Goal: Transaction & Acquisition: Download file/media

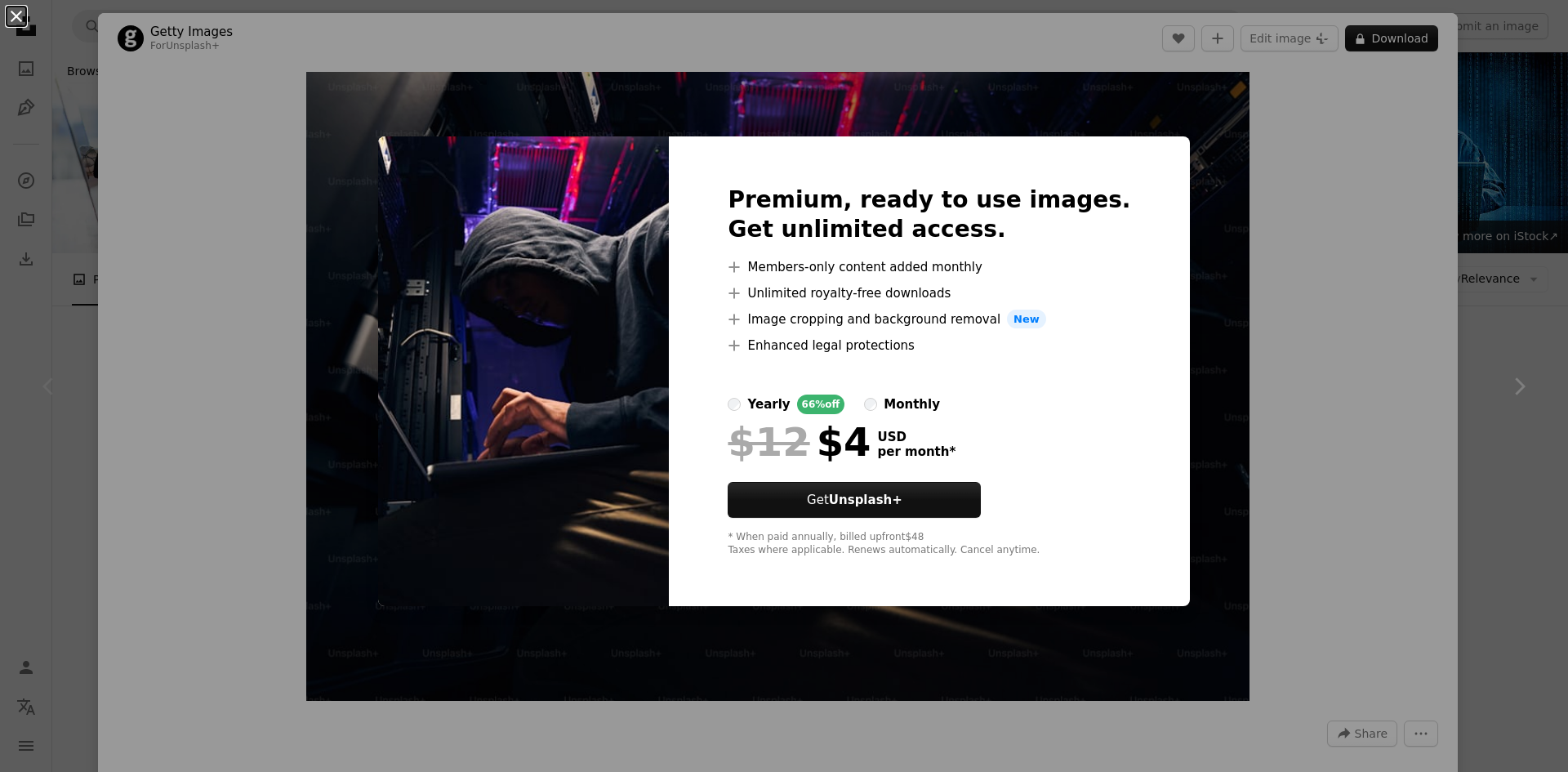
click at [16, 18] on button "An X shape" at bounding box center [16, 16] width 20 height 19
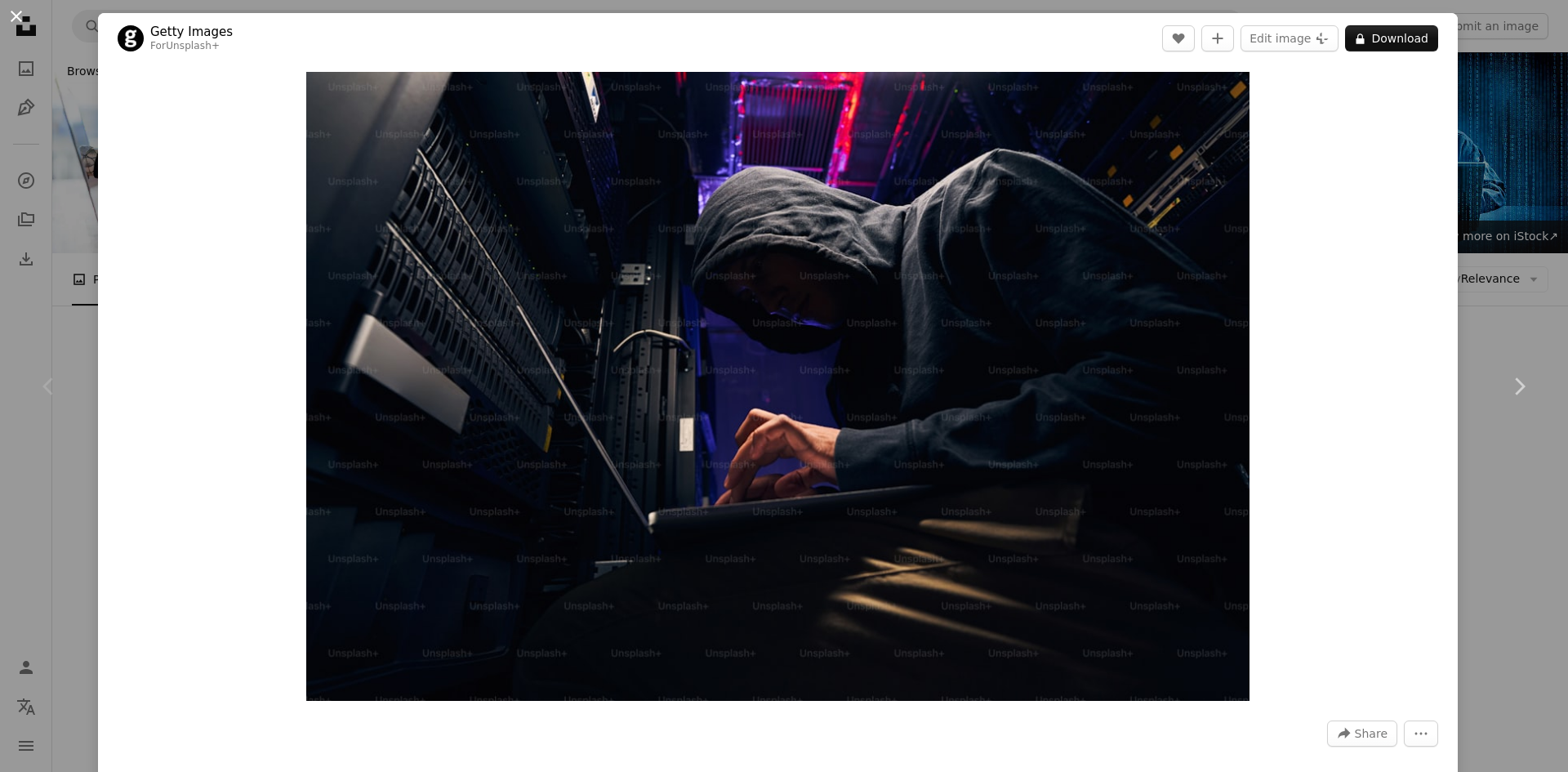
click at [21, 16] on button "An X shape" at bounding box center [16, 16] width 20 height 19
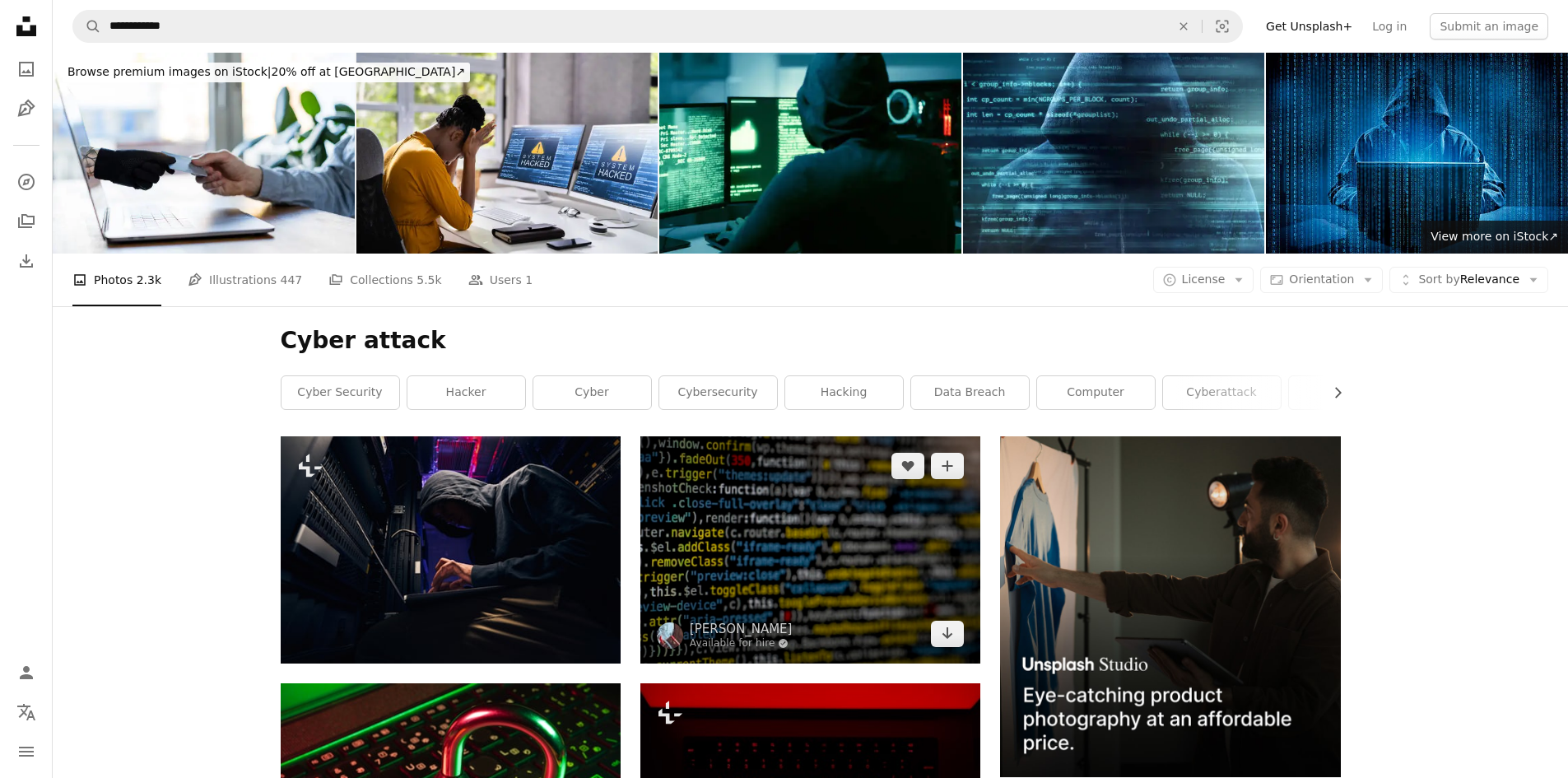
click at [818, 436] on img at bounding box center [810, 548] width 340 height 226
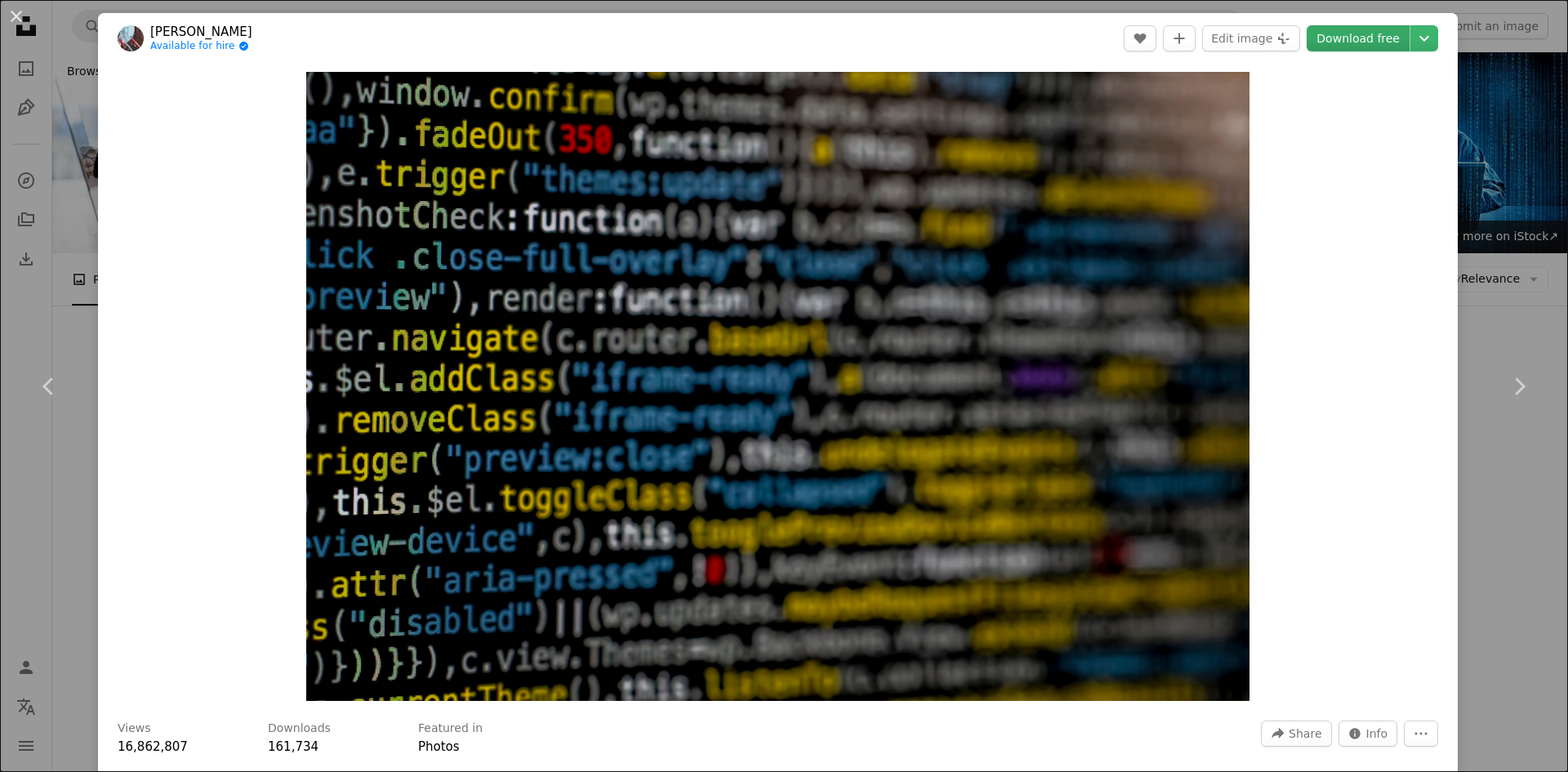
click at [1368, 38] on link "Download free" at bounding box center [1358, 38] width 103 height 26
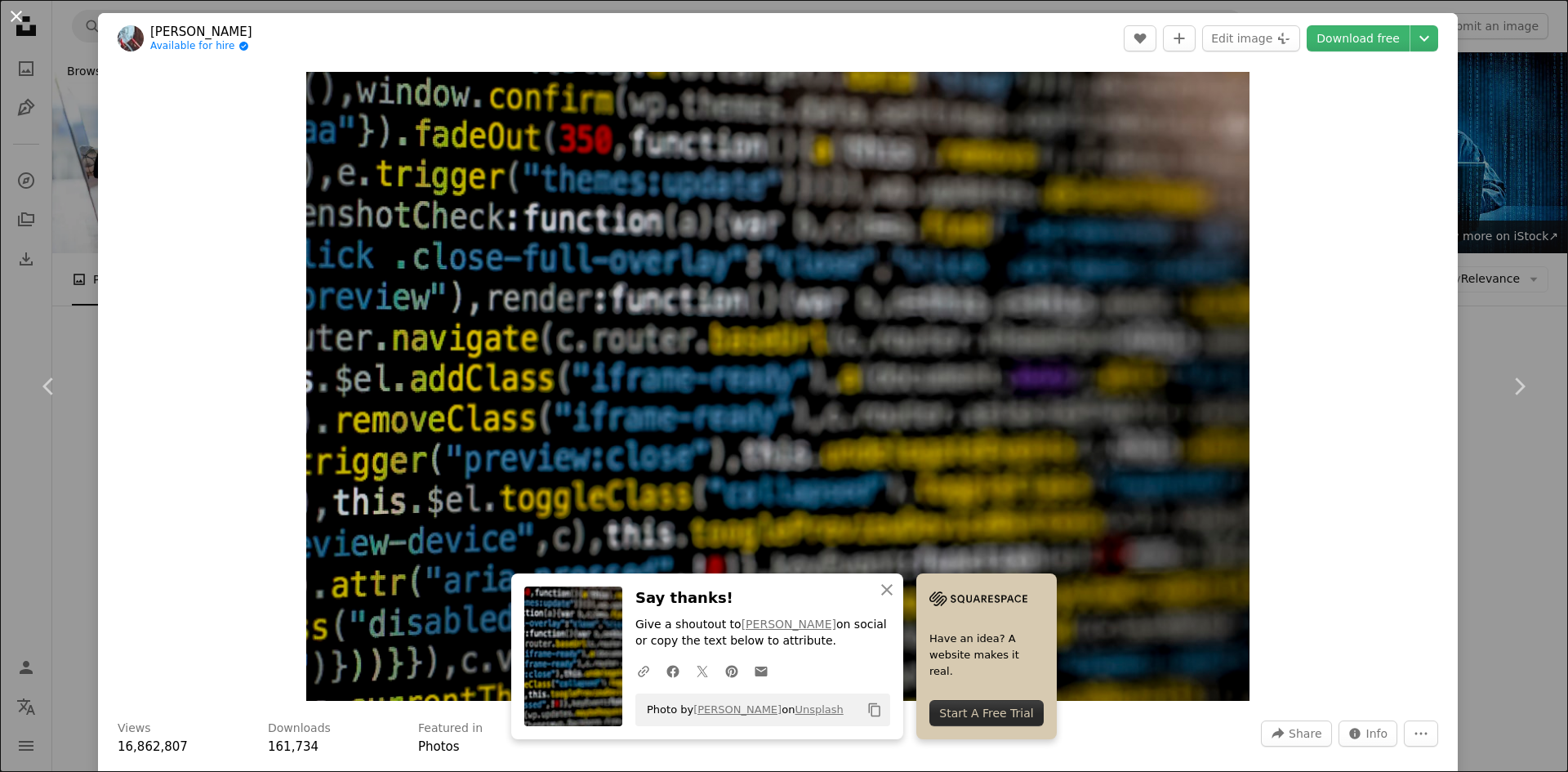
click at [12, 19] on button "An X shape" at bounding box center [16, 16] width 20 height 19
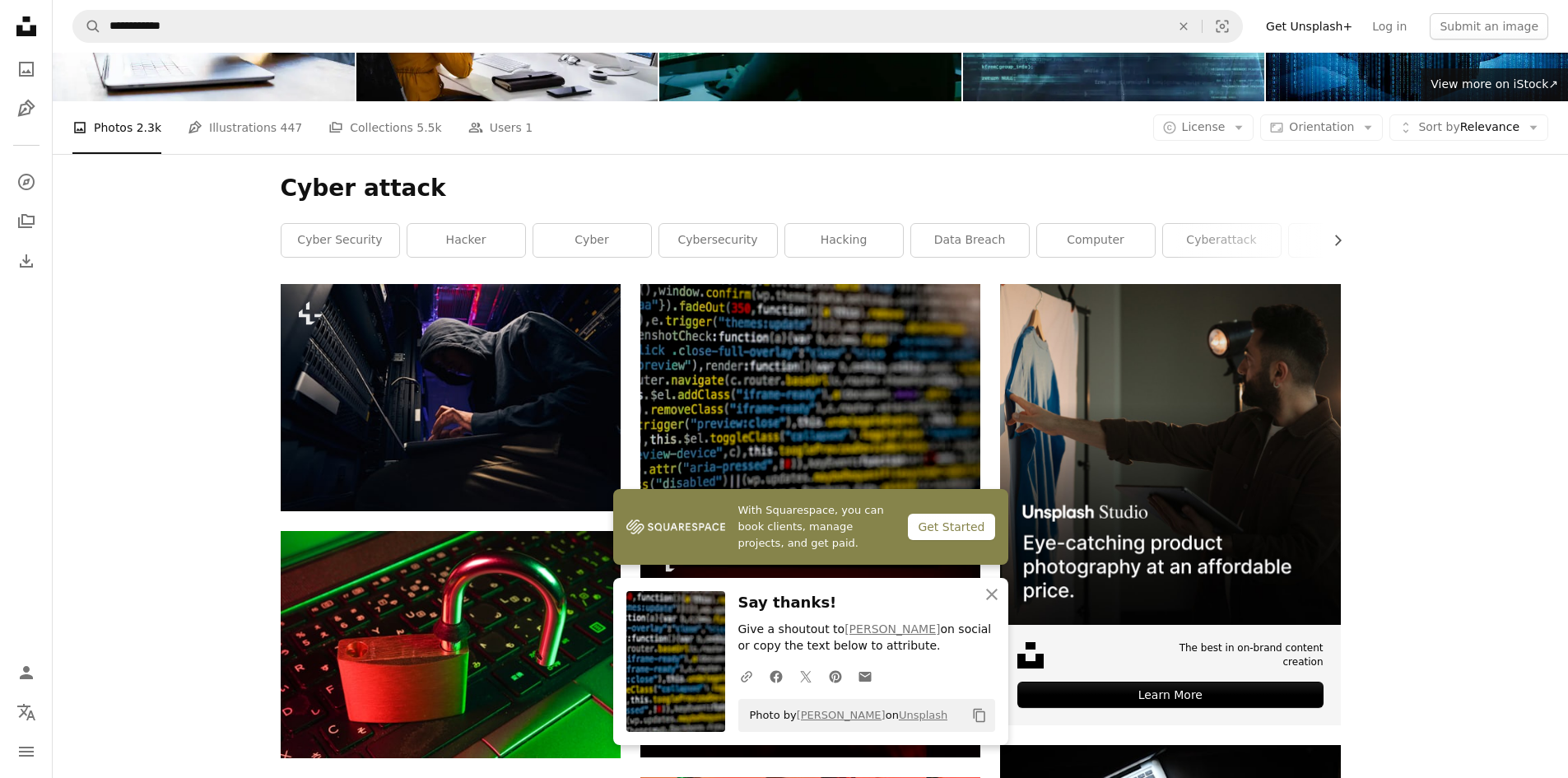
scroll to position [164, 0]
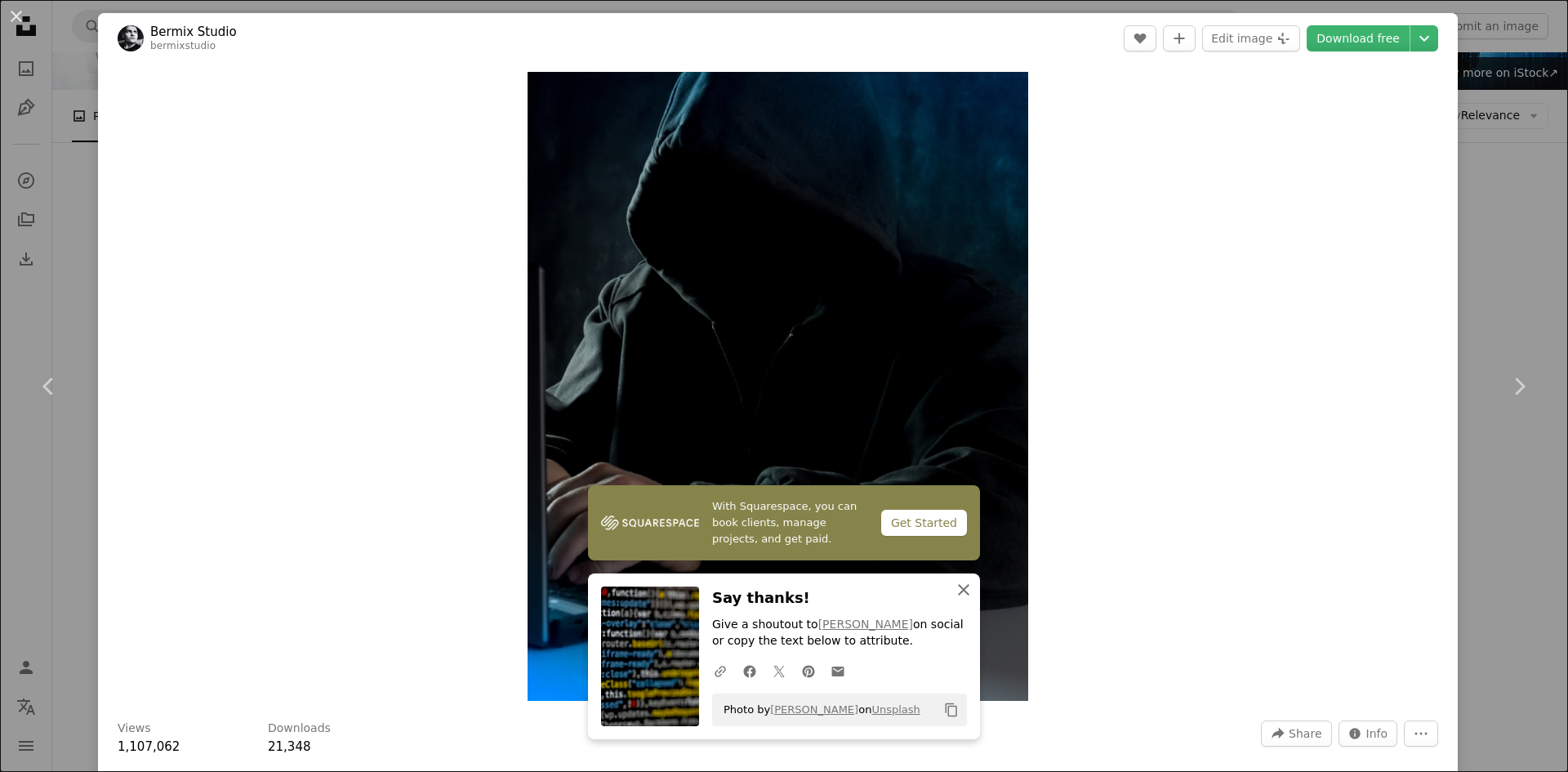
click at [958, 591] on icon "button" at bounding box center [963, 589] width 12 height 12
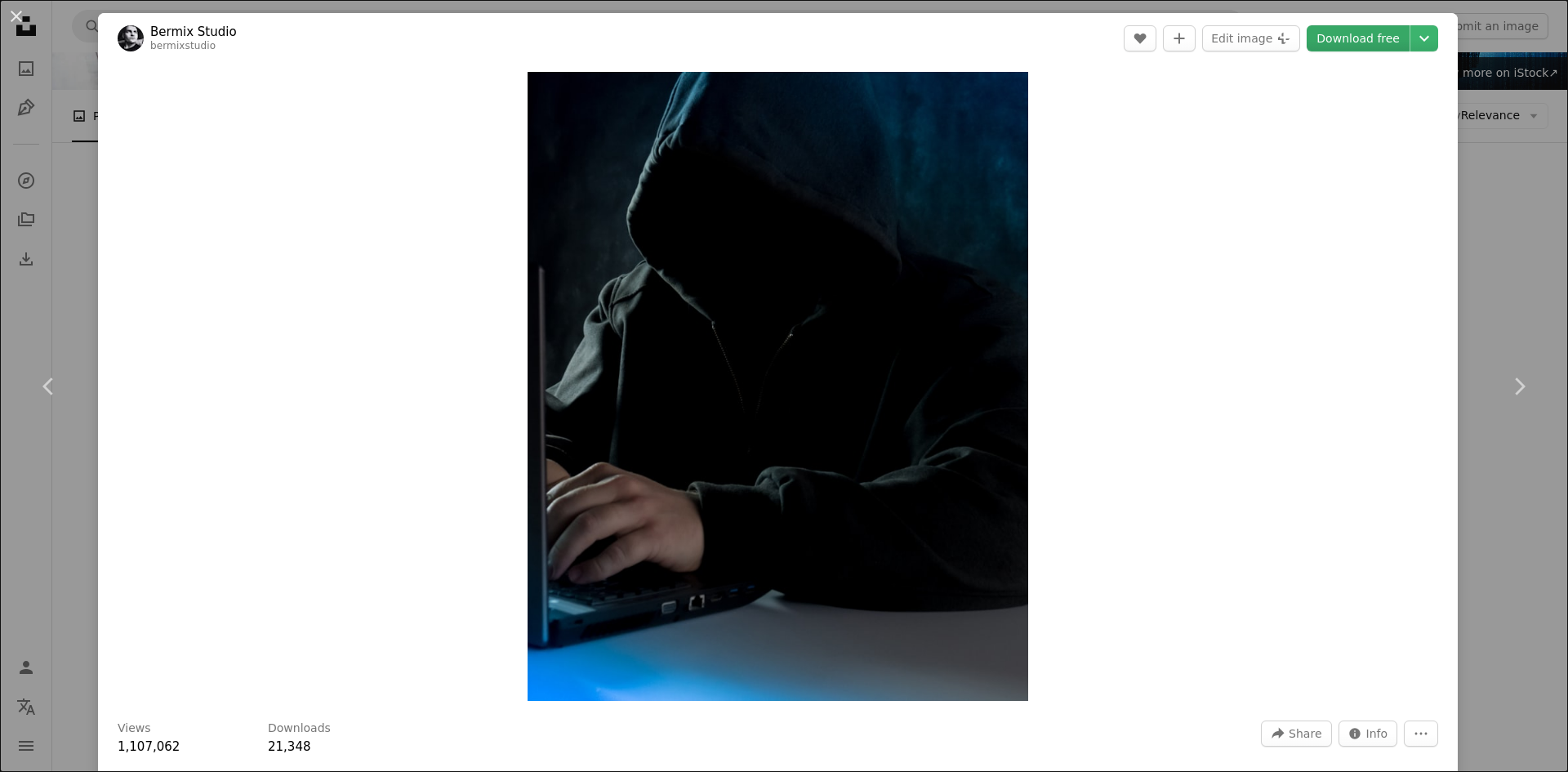
click at [1373, 35] on link "Download free" at bounding box center [1358, 38] width 103 height 26
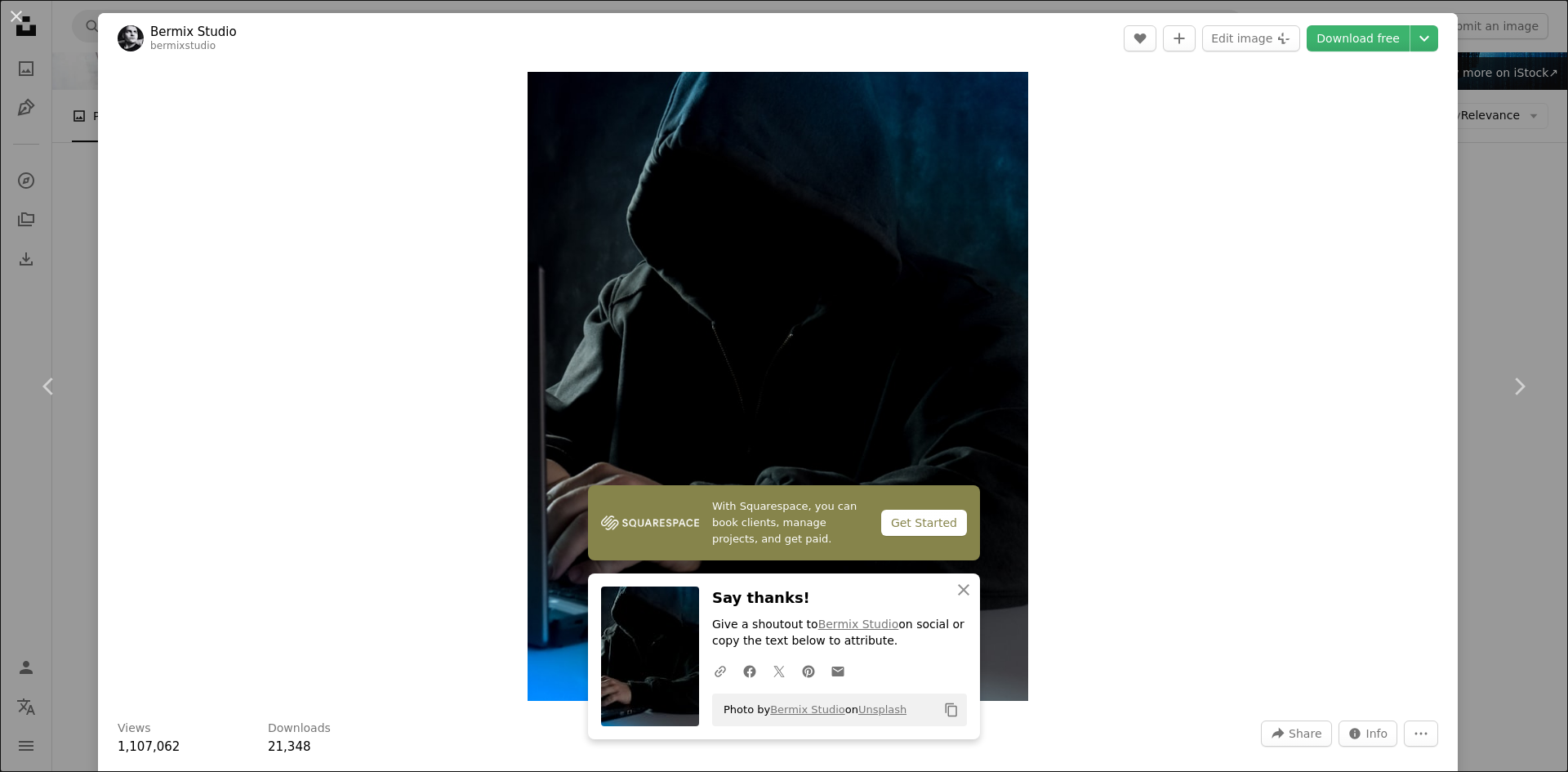
click at [1402, 107] on div "Zoom in" at bounding box center [778, 386] width 1360 height 645
click at [1419, 38] on icon "Choose download size" at bounding box center [1424, 39] width 10 height 5
click at [1305, 187] on span "Original Size" at bounding box center [1312, 180] width 72 height 13
click at [18, 12] on button "An X shape" at bounding box center [16, 16] width 20 height 19
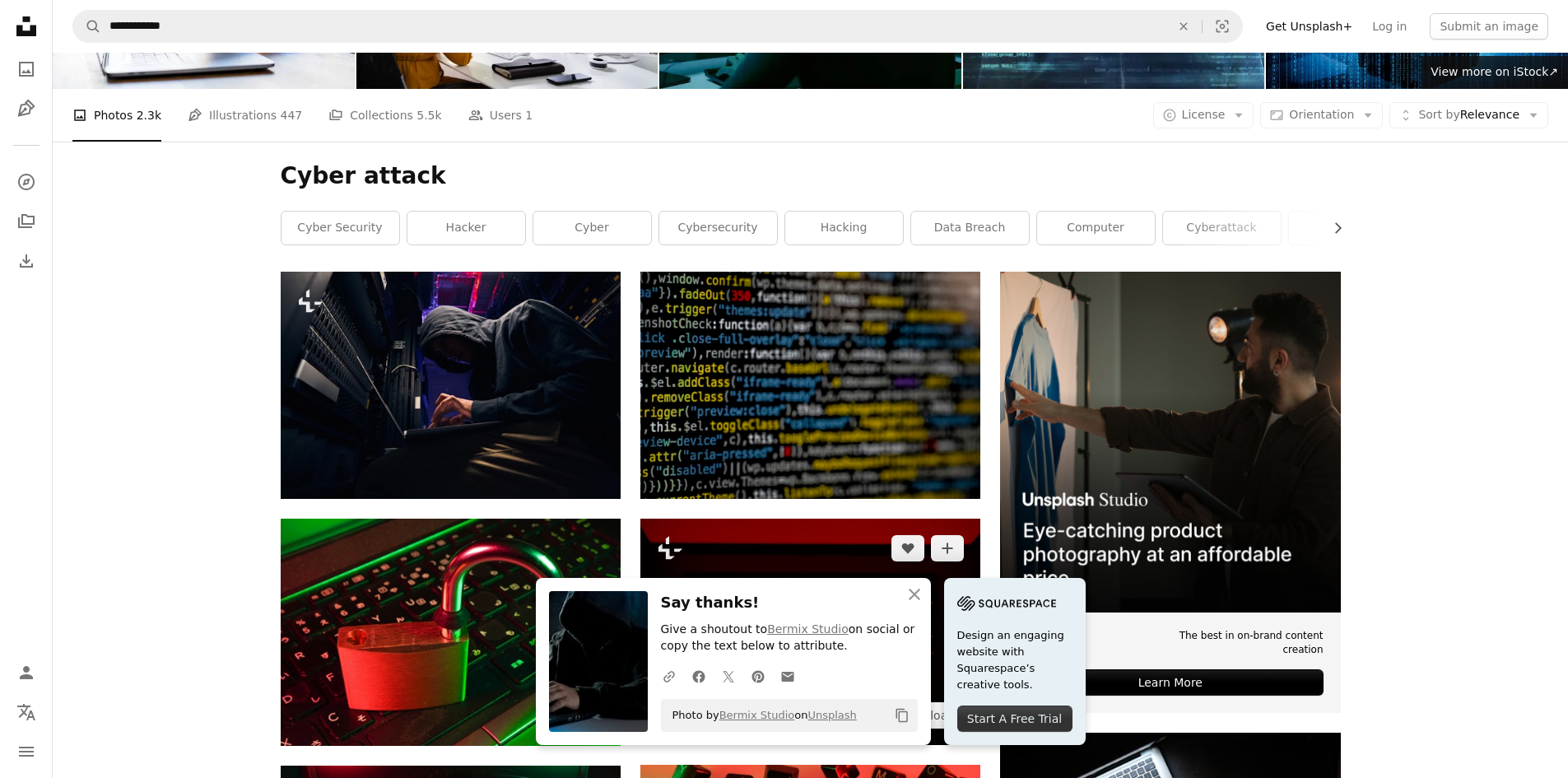
click at [824, 518] on img at bounding box center [810, 631] width 340 height 226
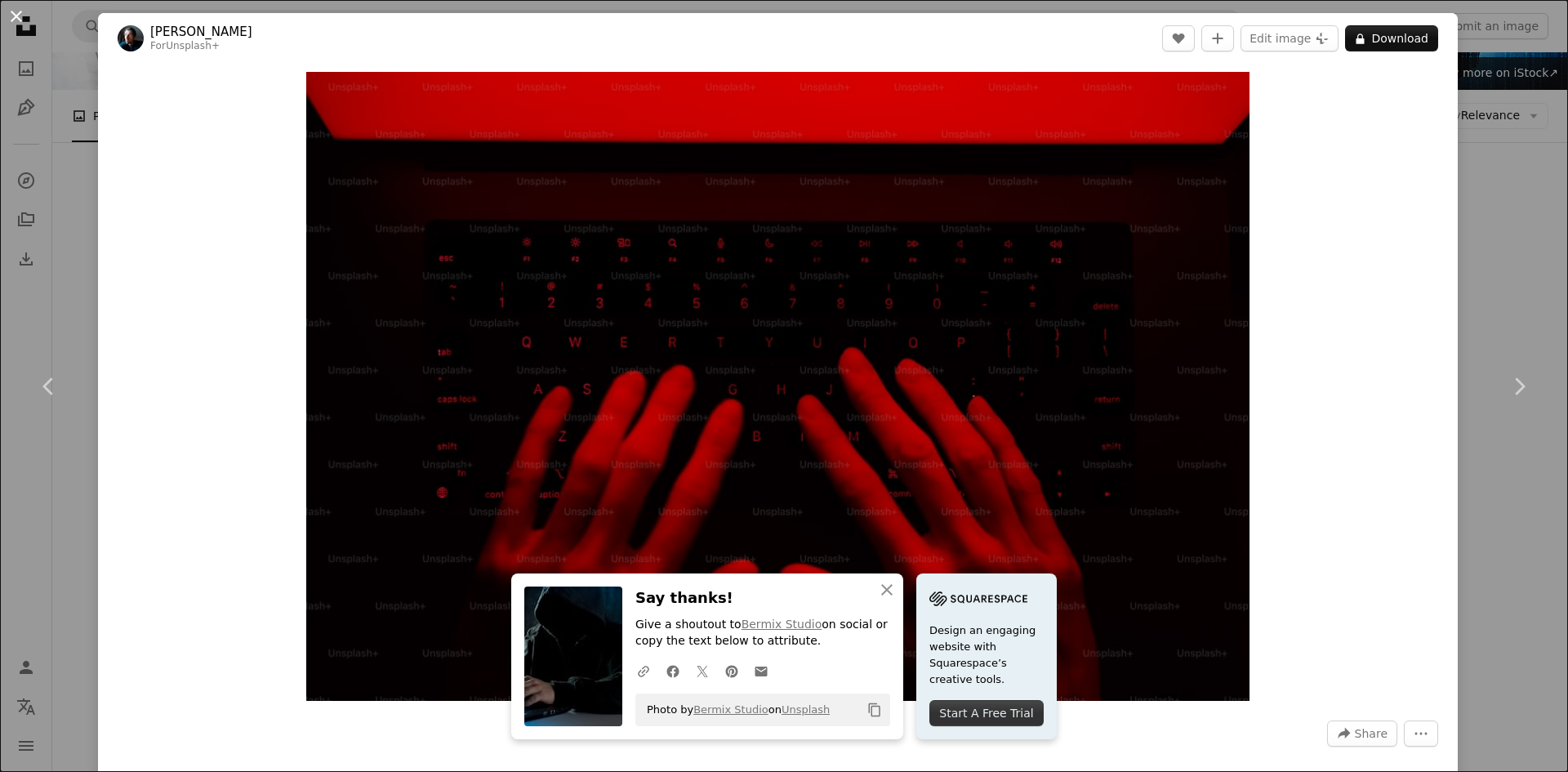
click at [12, 12] on button "An X shape" at bounding box center [16, 16] width 20 height 19
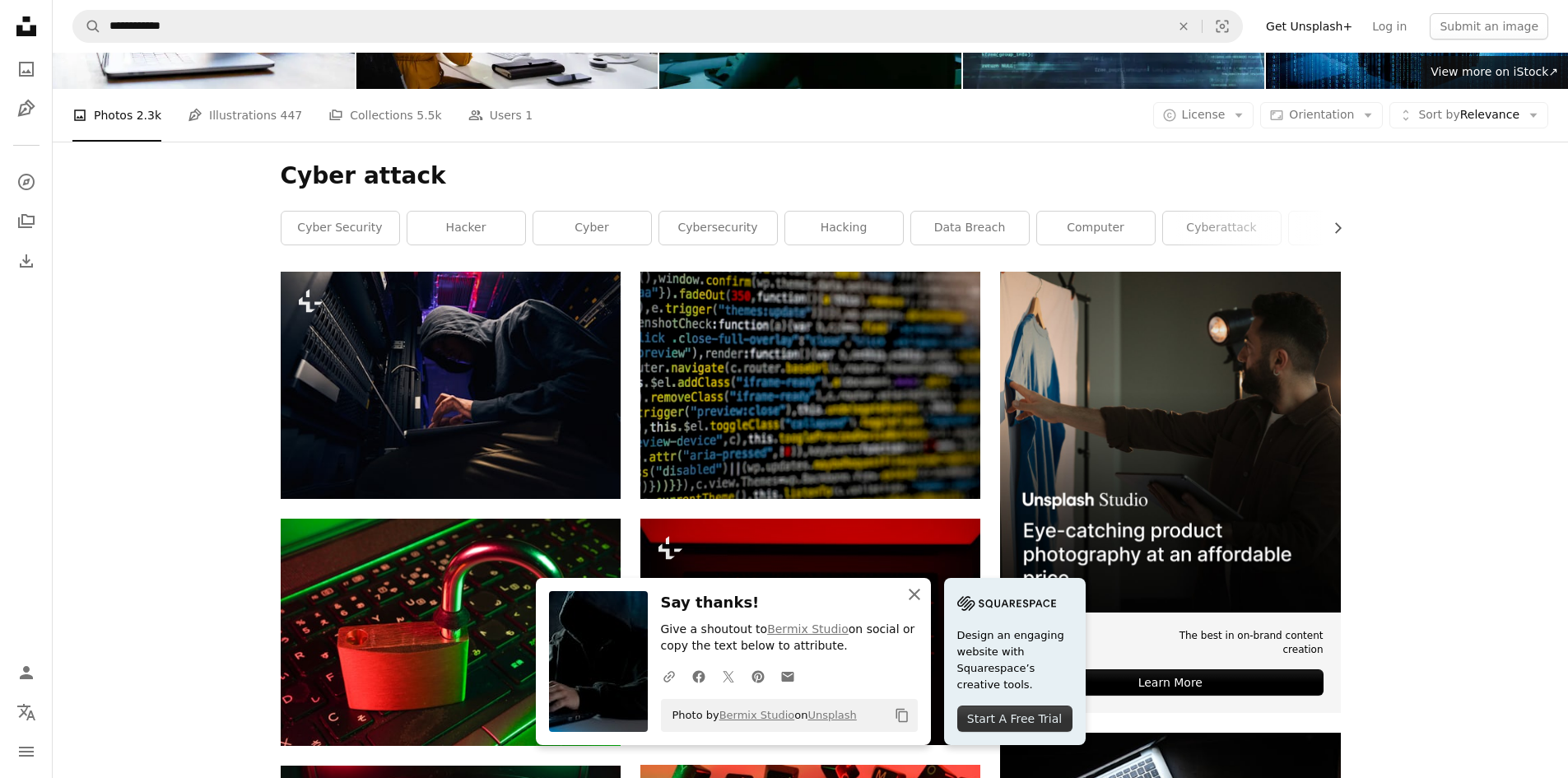
click at [925, 597] on icon "An X shape" at bounding box center [914, 594] width 20 height 20
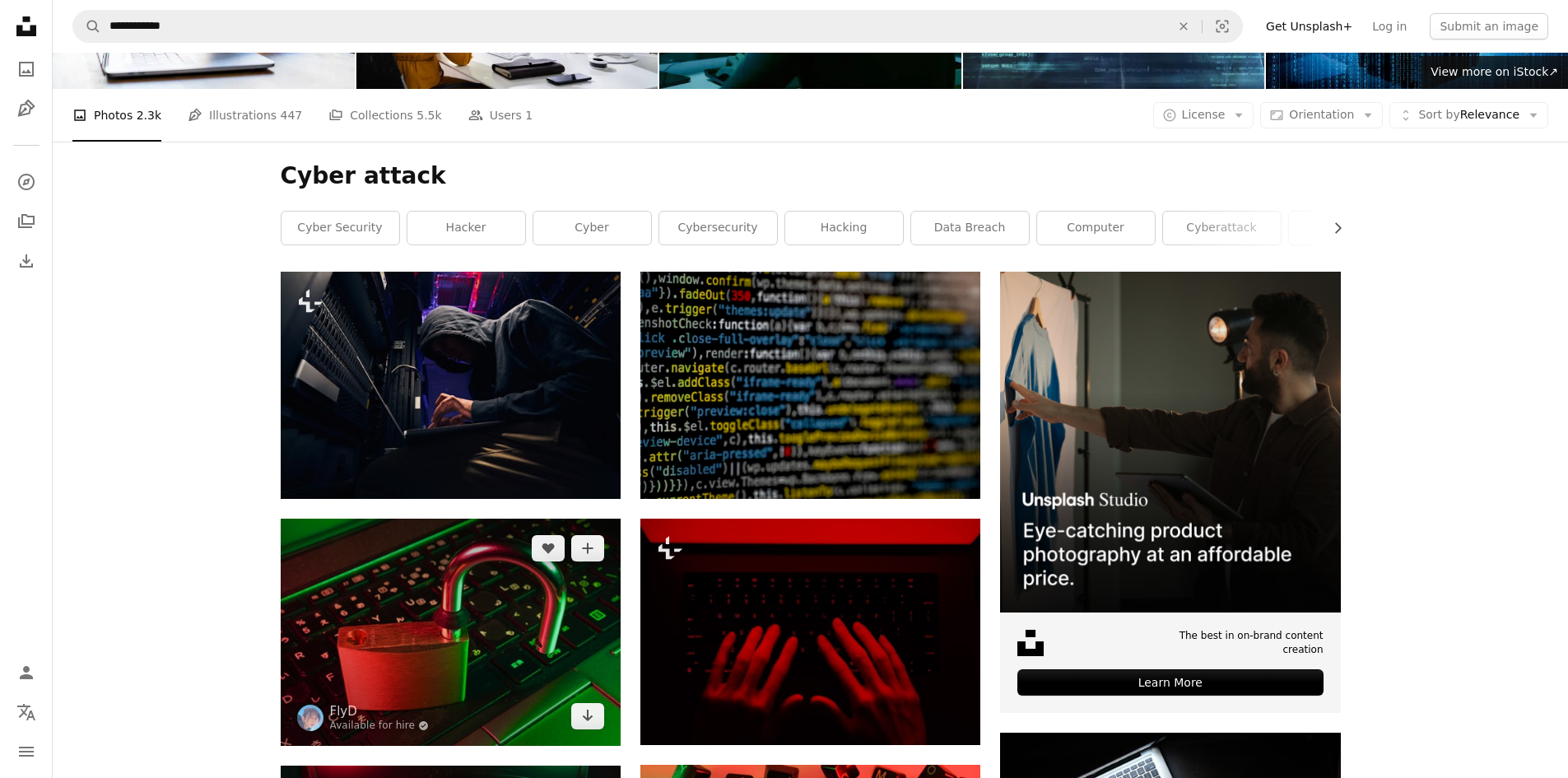
click at [486, 518] on img at bounding box center [450, 632] width 340 height 227
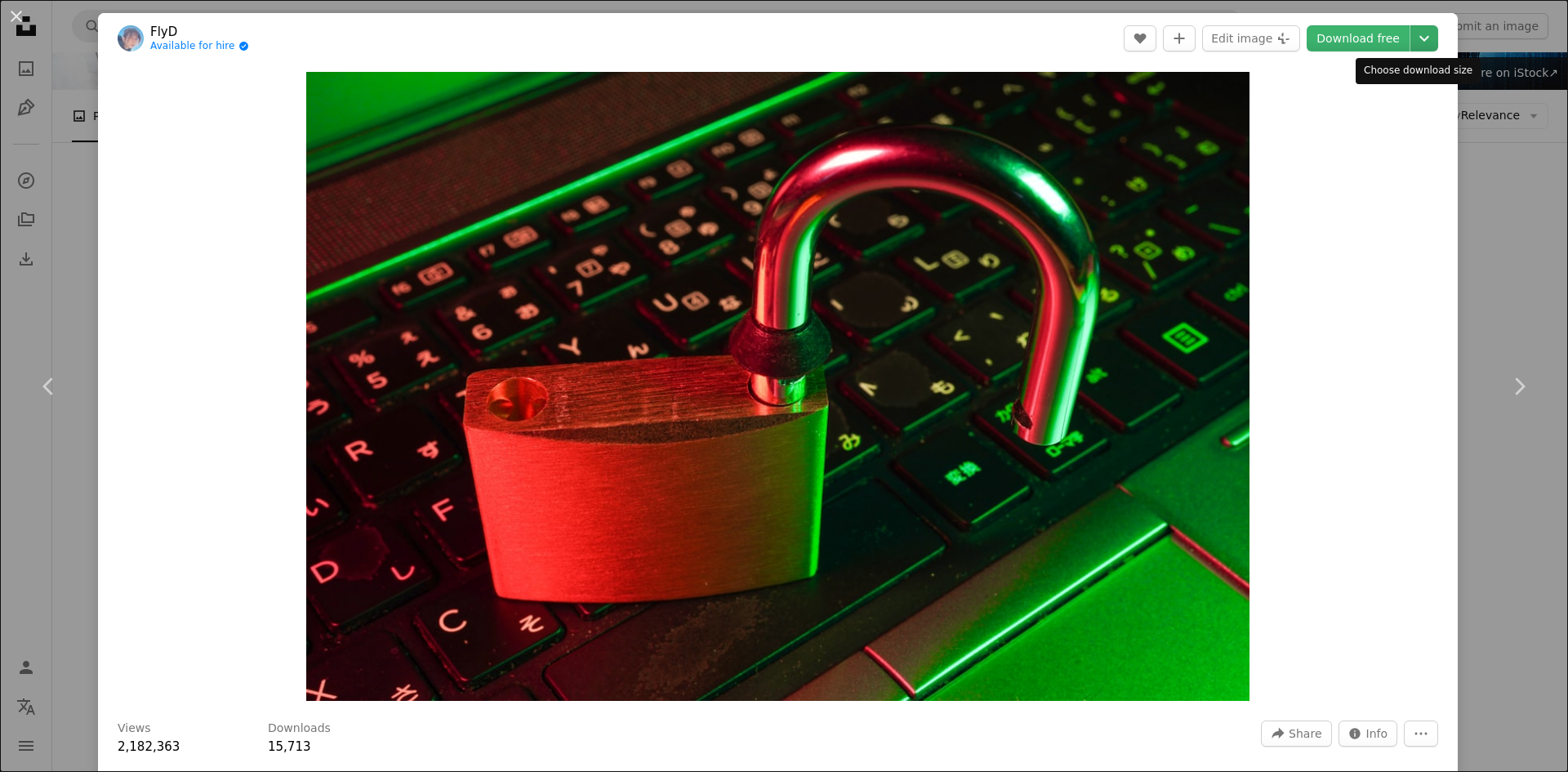
click at [1419, 38] on icon "Choose download size" at bounding box center [1424, 39] width 10 height 5
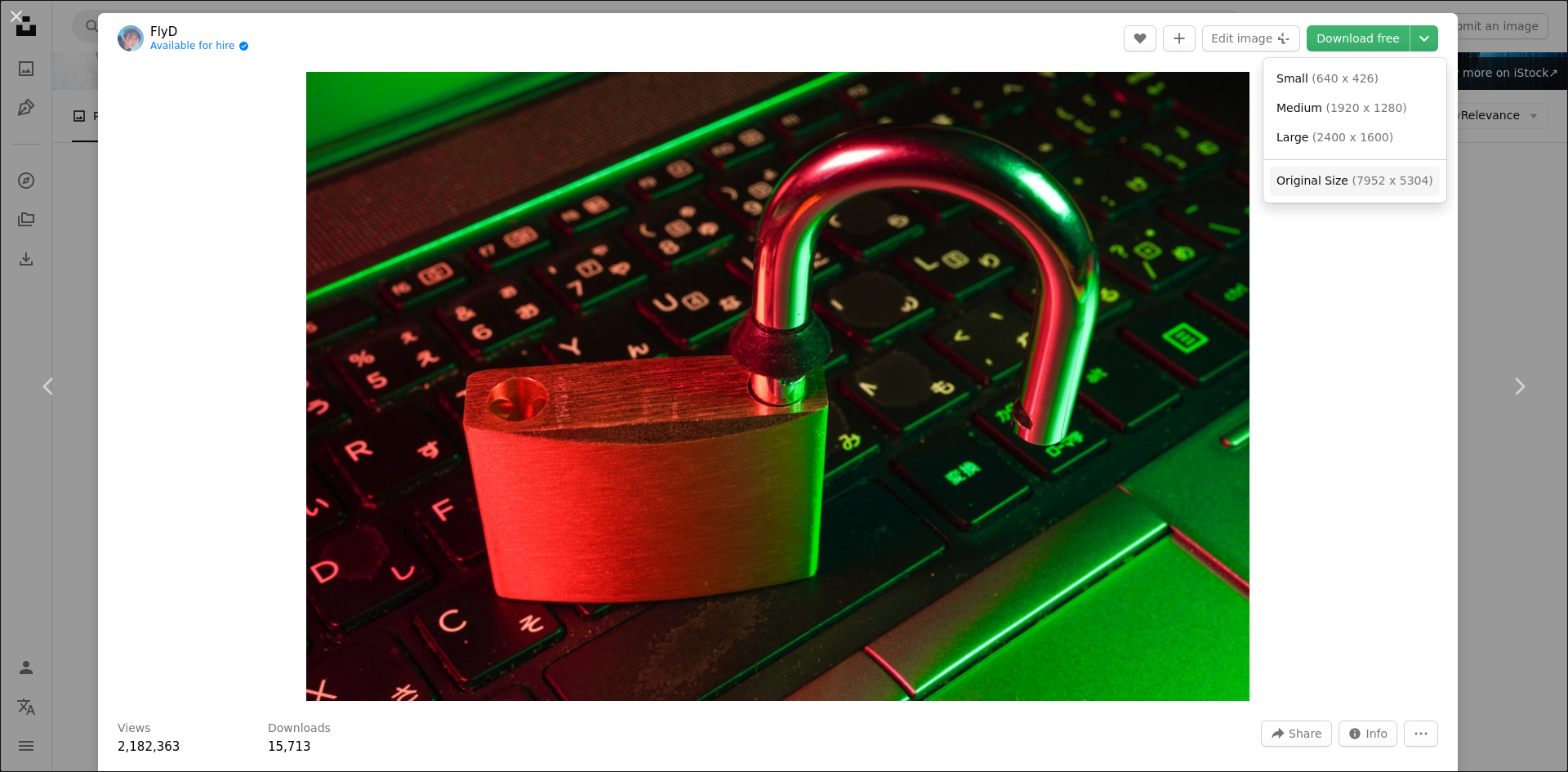
click at [1321, 175] on span "Original Size" at bounding box center [1312, 180] width 72 height 13
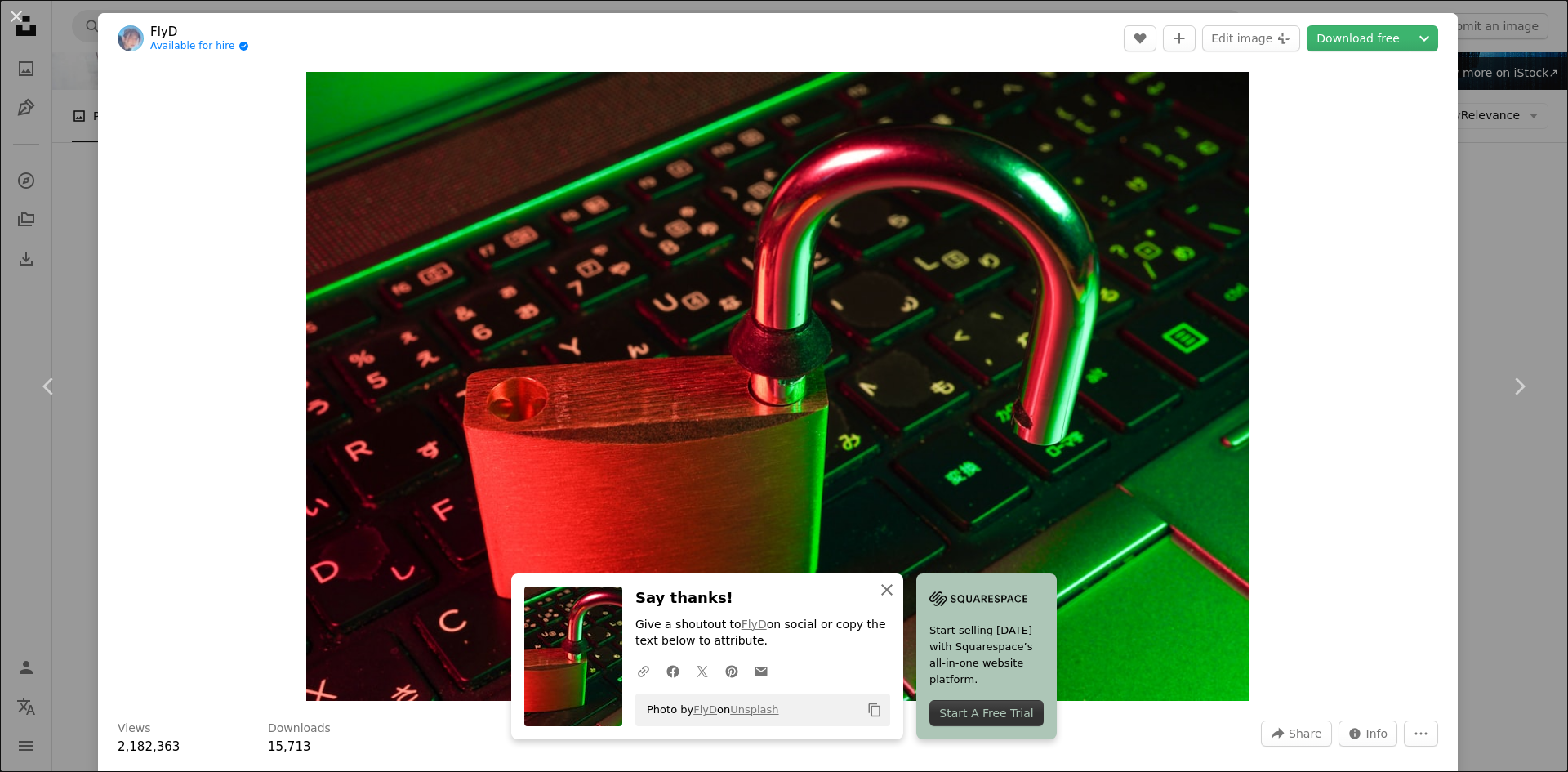
click at [896, 584] on icon "An X shape" at bounding box center [886, 589] width 20 height 19
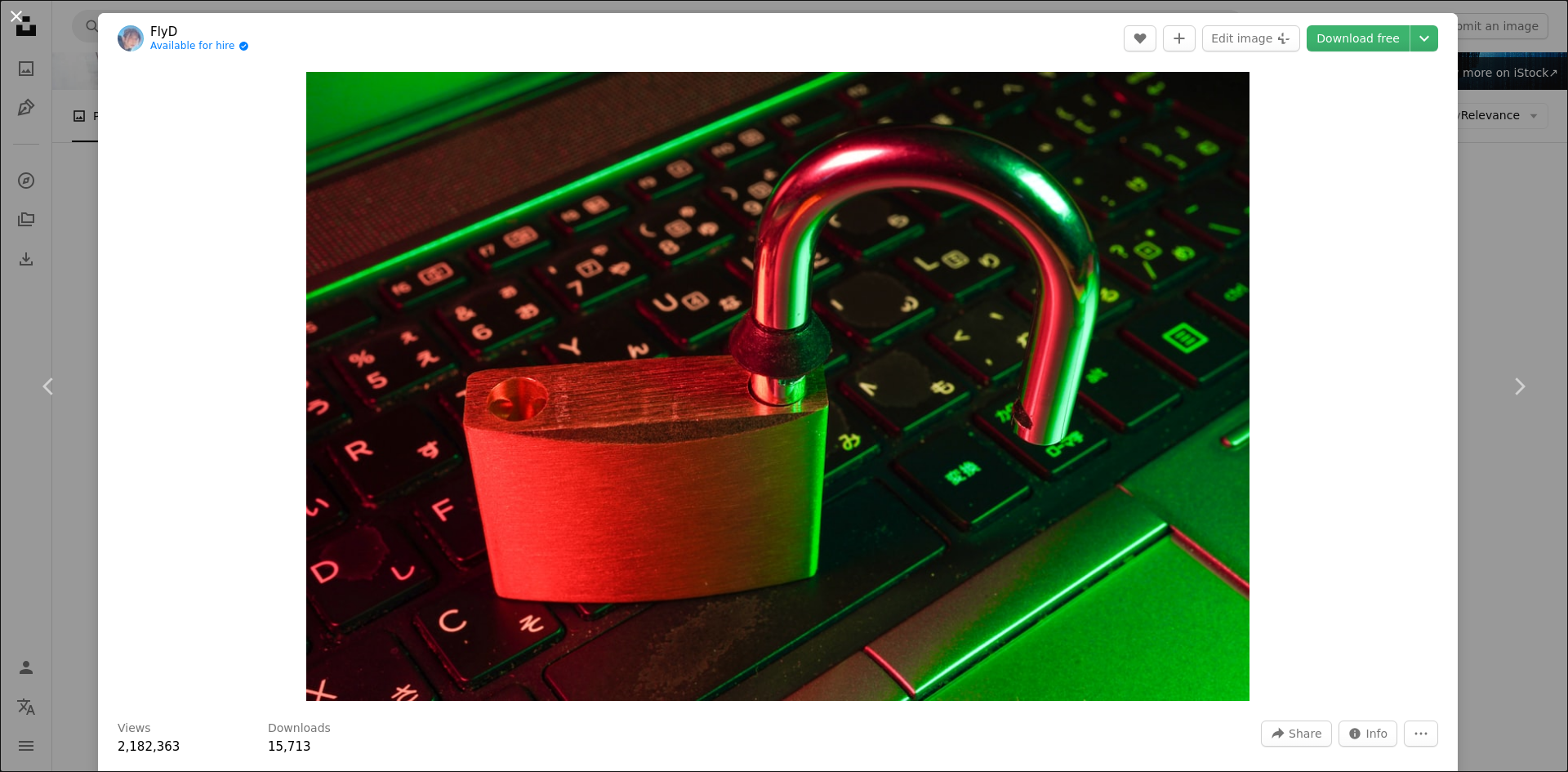
click at [18, 12] on button "An X shape" at bounding box center [16, 16] width 20 height 19
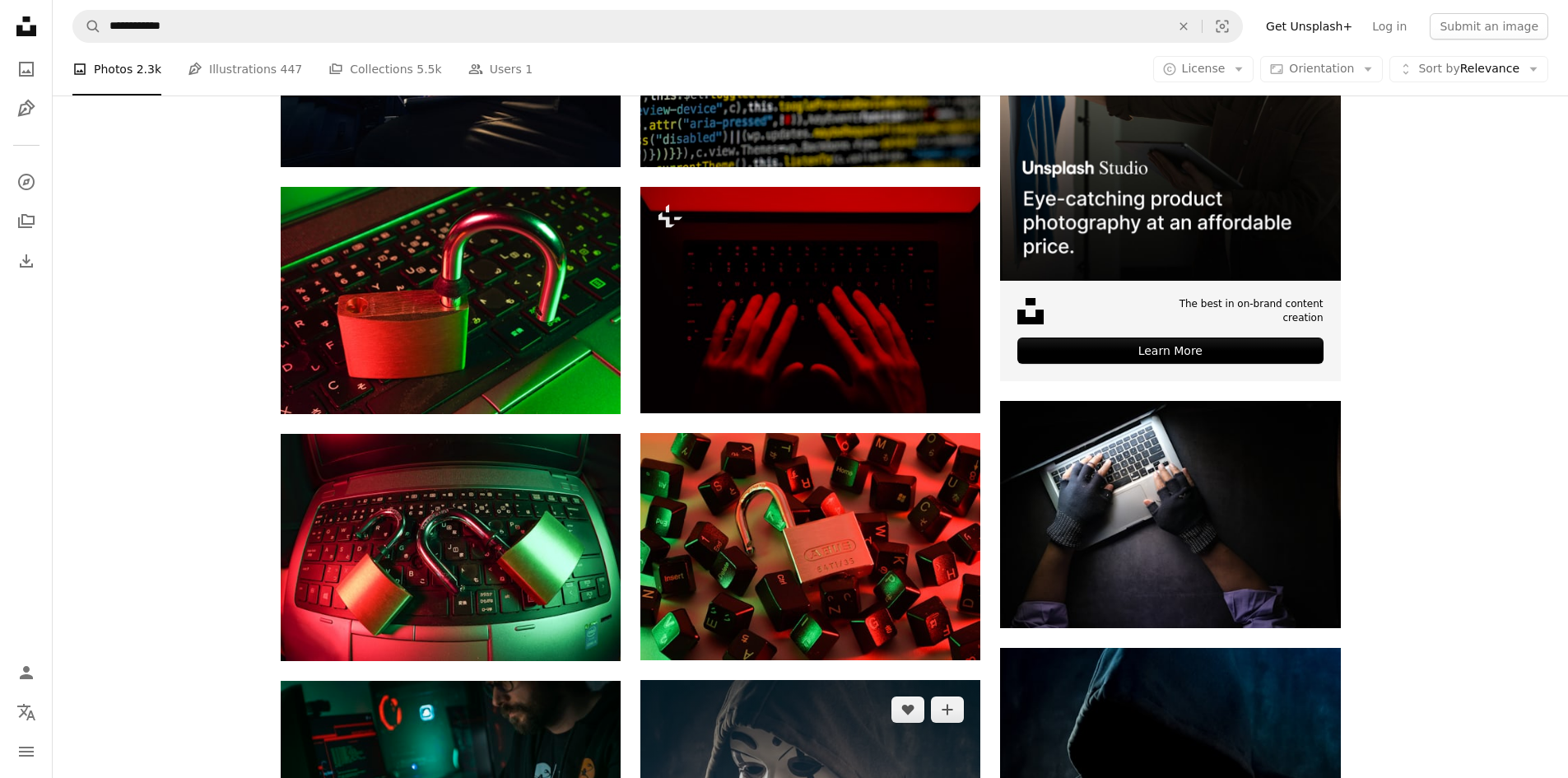
scroll to position [576, 0]
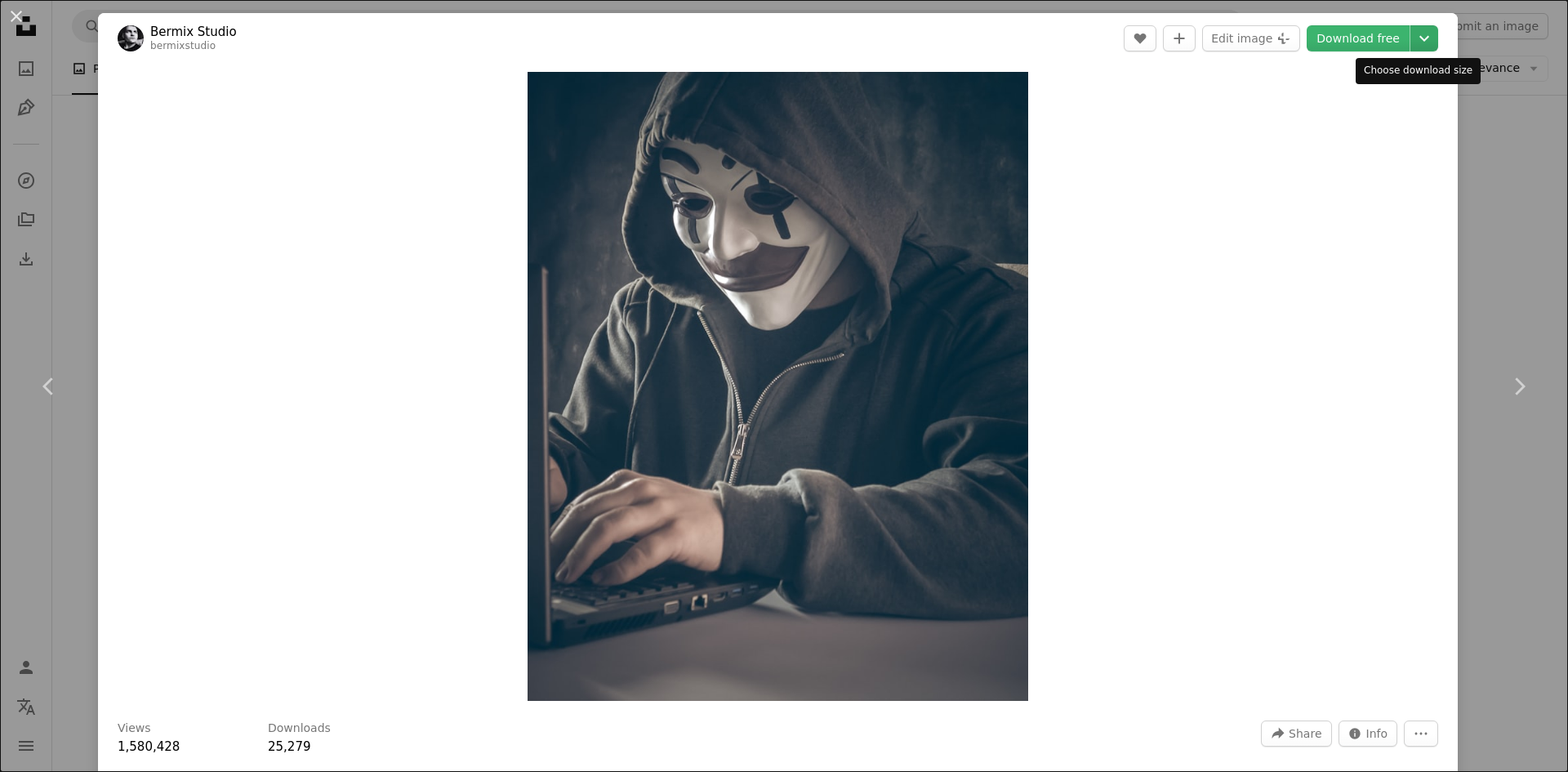
click at [1411, 30] on icon "Chevron down" at bounding box center [1424, 38] width 26 height 19
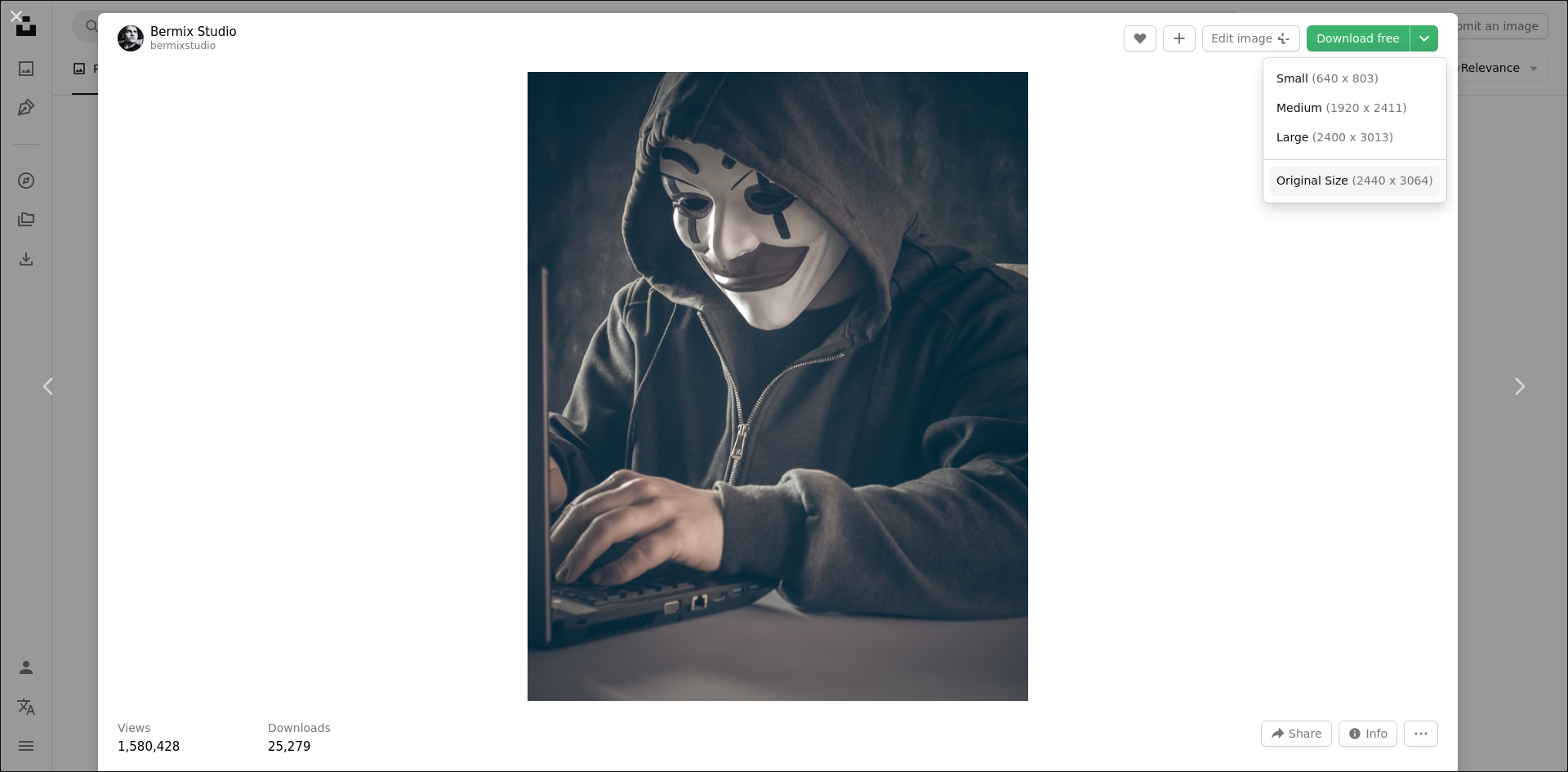
click at [1349, 168] on link "Original Size ( 2440 x 3064 )" at bounding box center [1354, 181] width 170 height 29
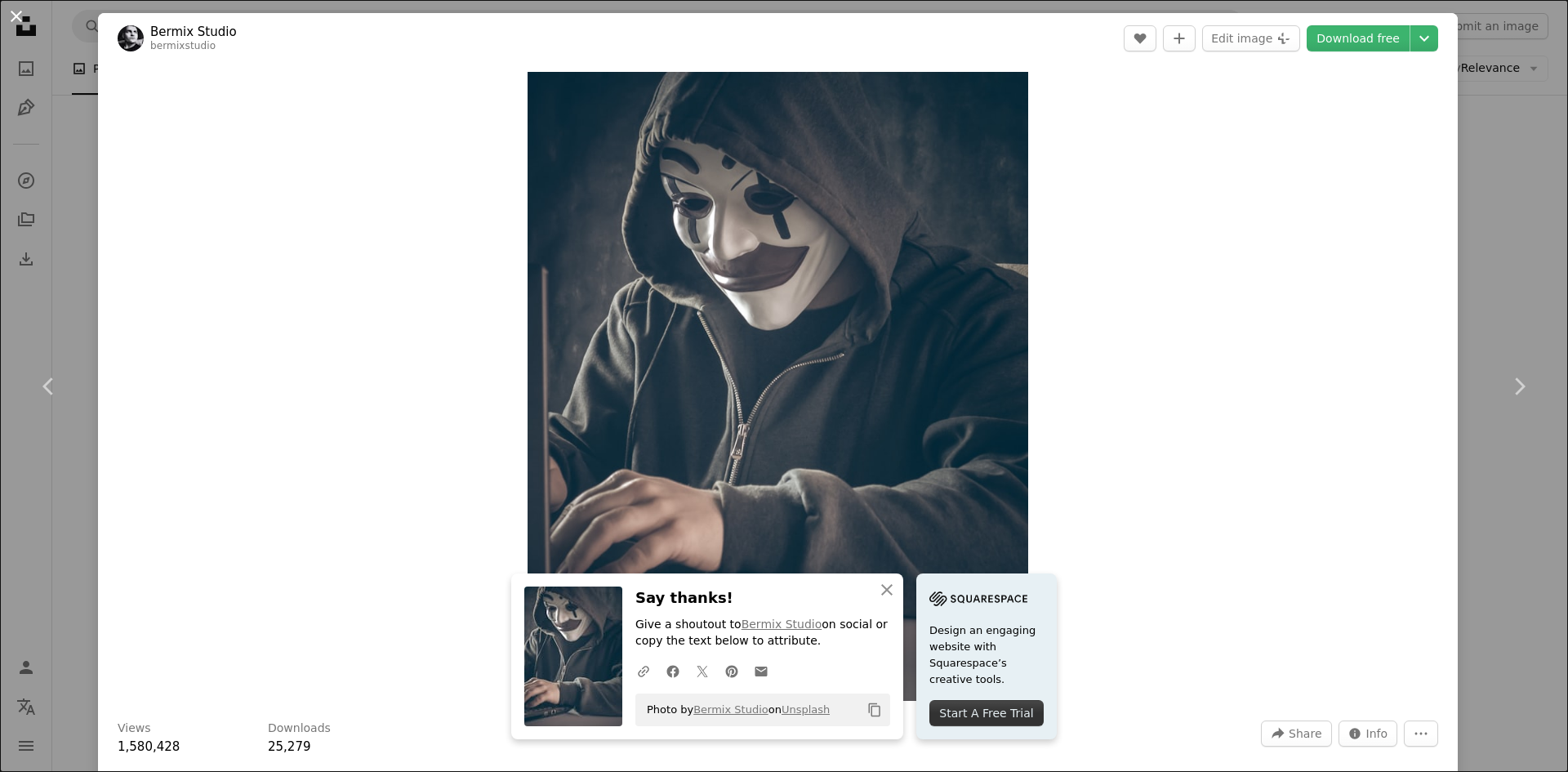
click at [12, 11] on button "An X shape" at bounding box center [16, 16] width 20 height 19
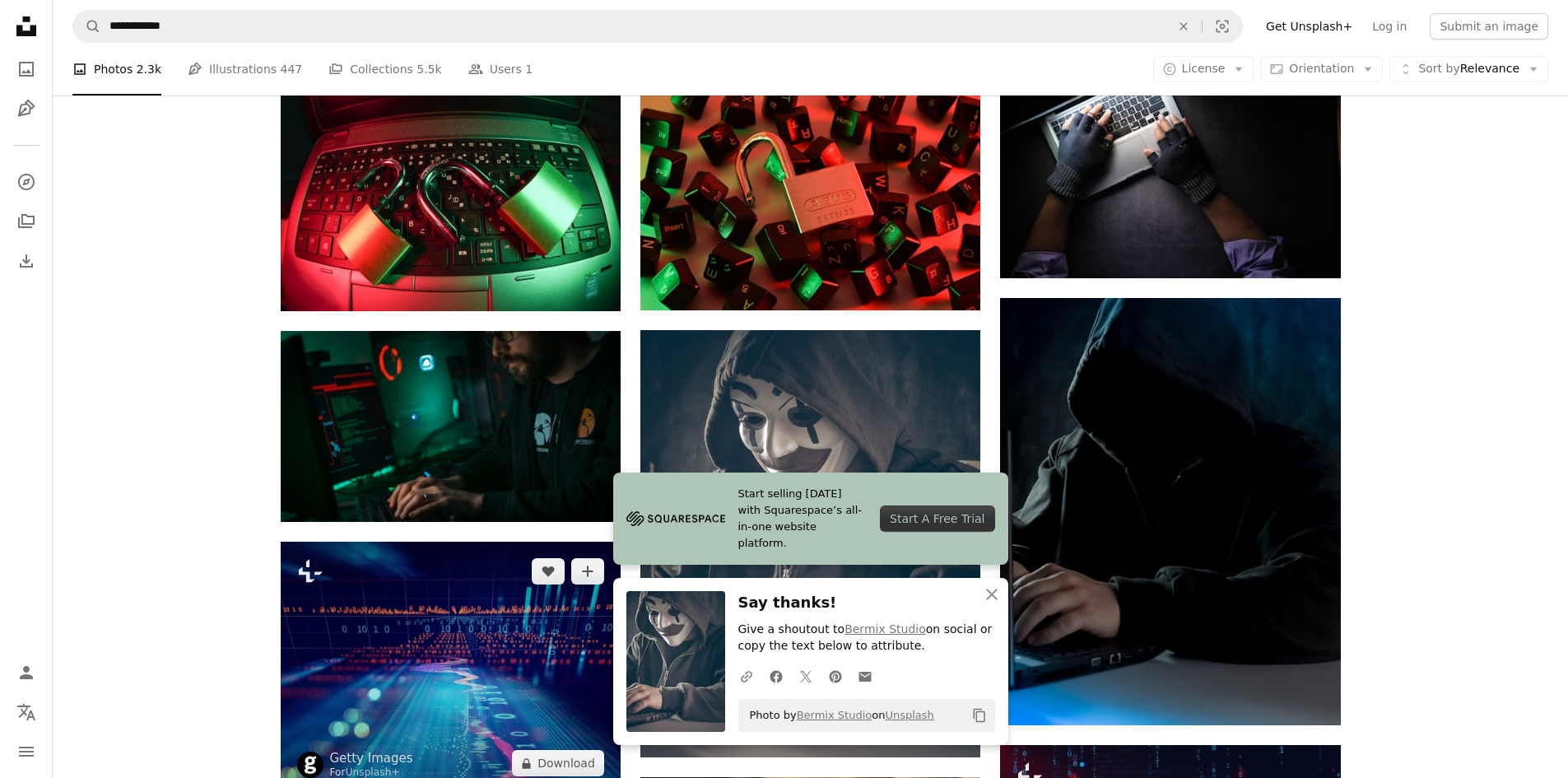
scroll to position [905, 0]
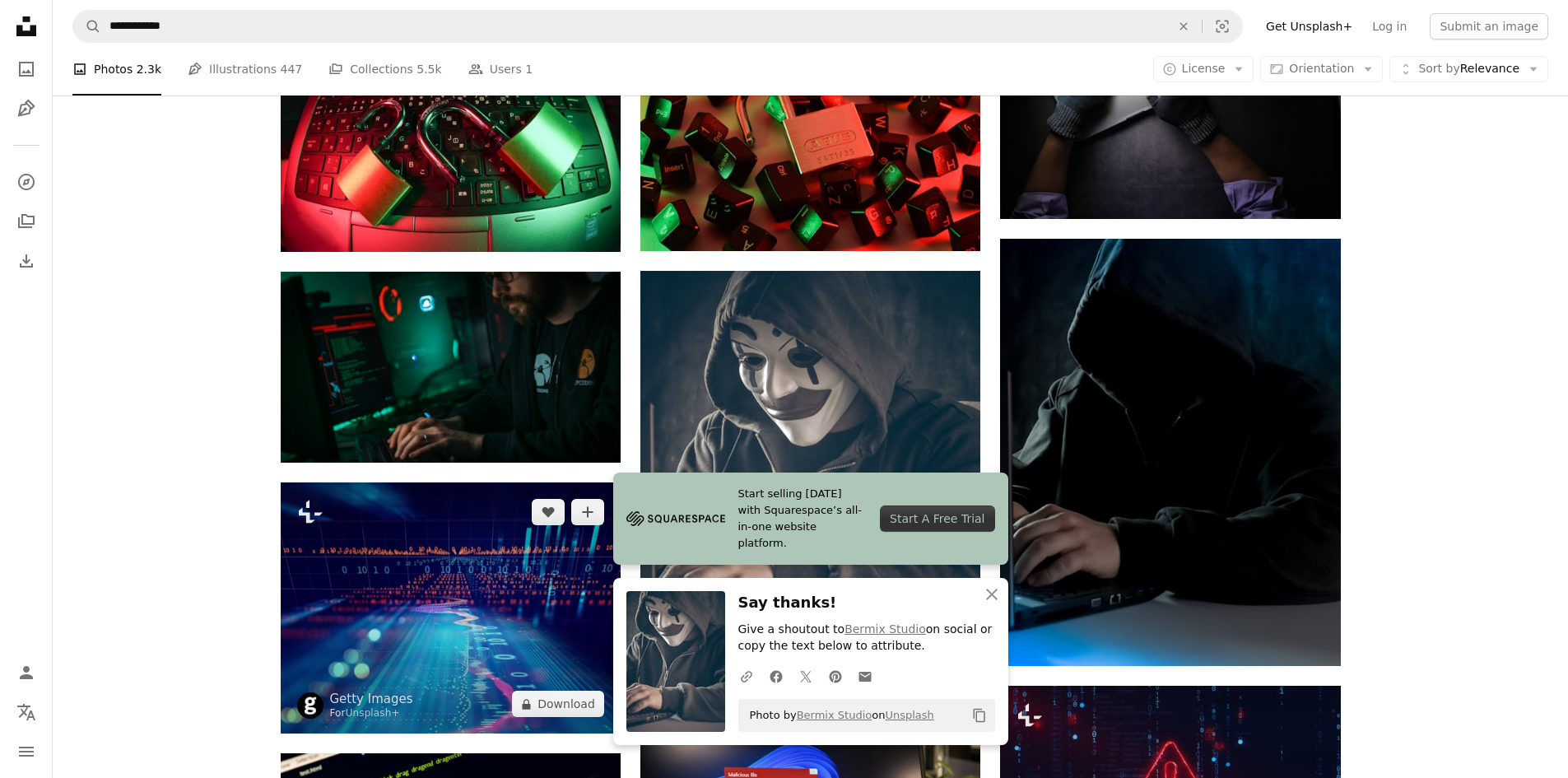
click at [486, 482] on img at bounding box center [450, 607] width 340 height 251
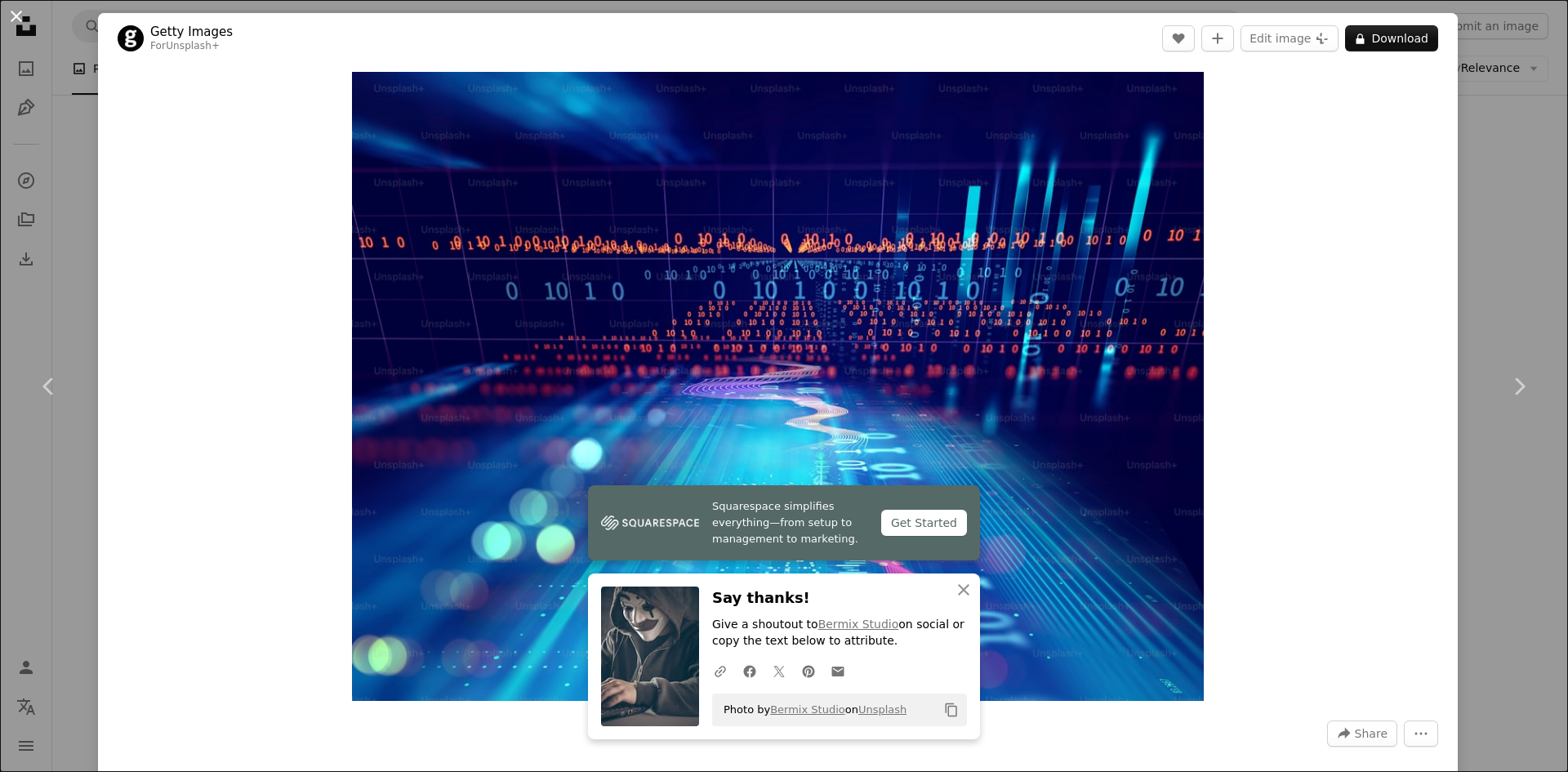
click at [9, 10] on button "An X shape" at bounding box center [16, 16] width 20 height 19
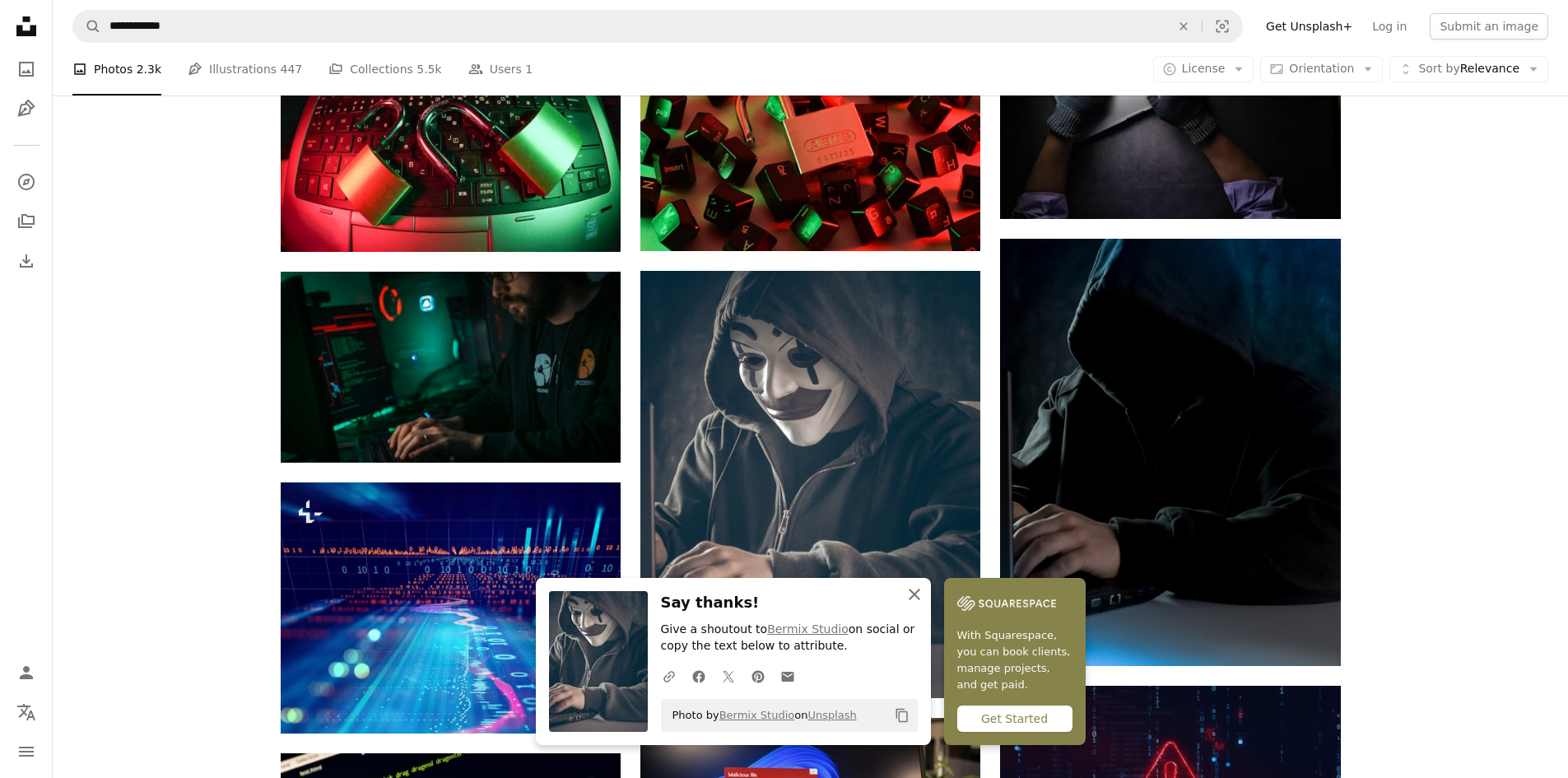
click at [920, 590] on icon "button" at bounding box center [914, 594] width 12 height 12
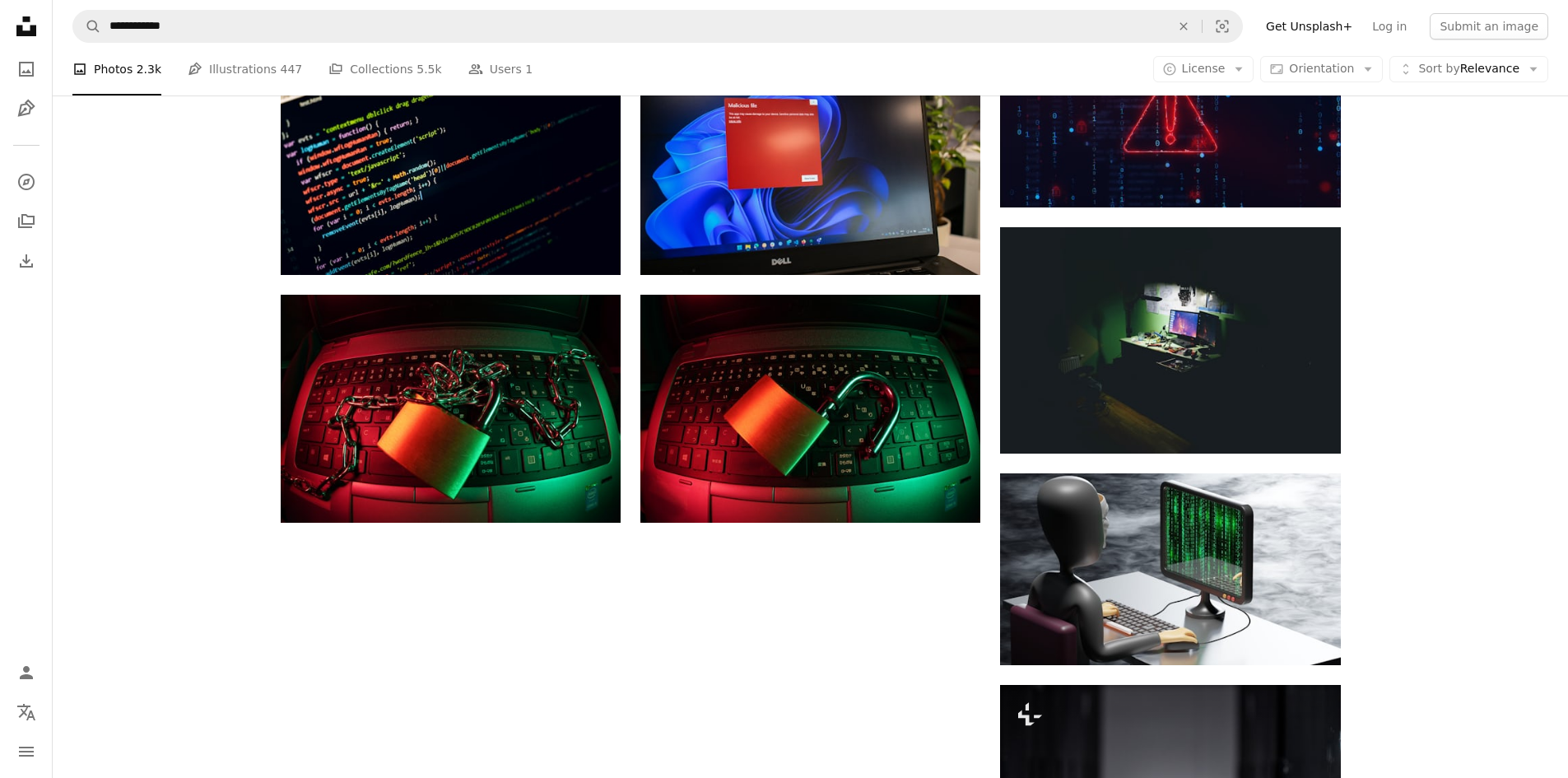
scroll to position [1715, 0]
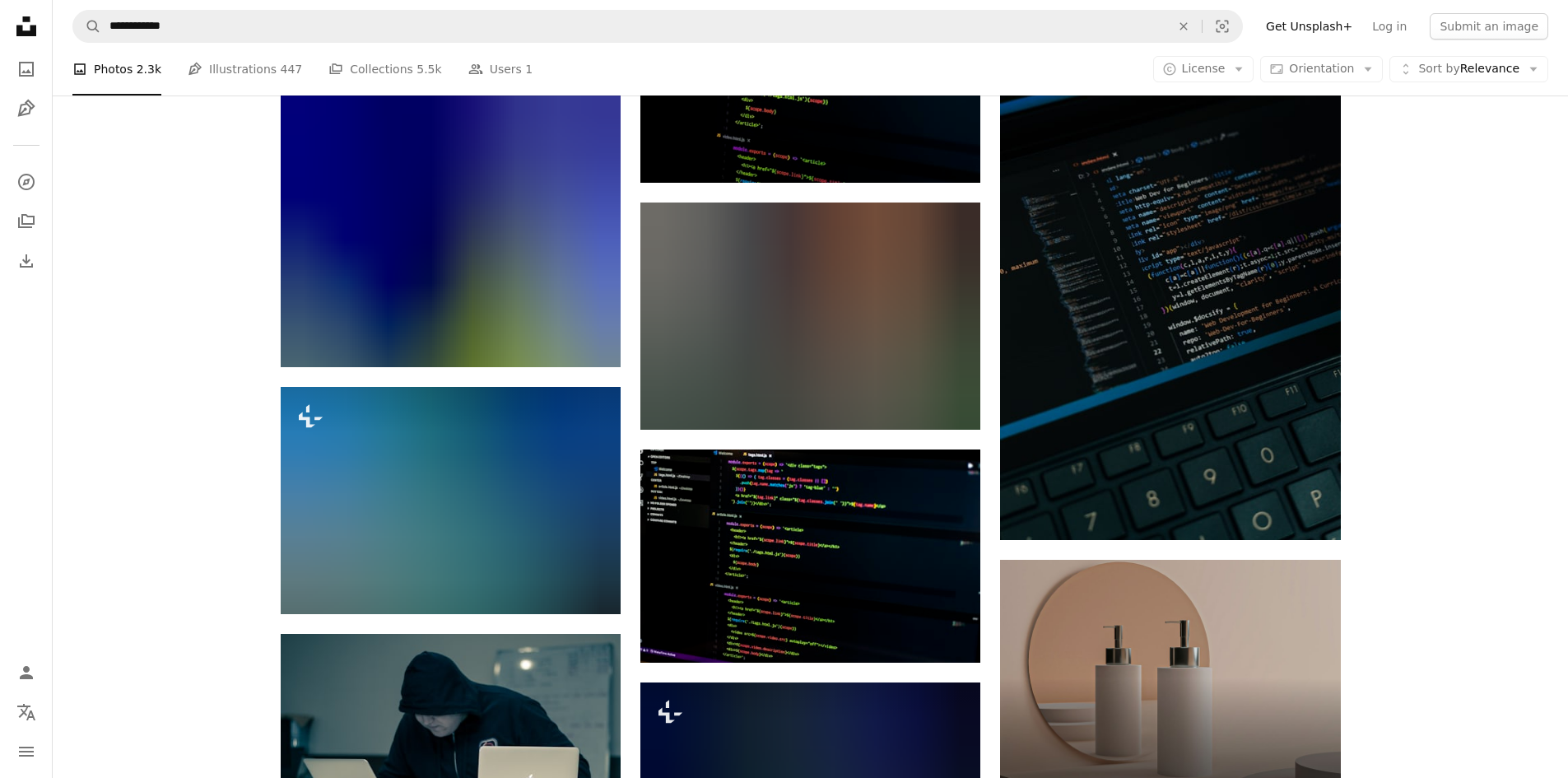
scroll to position [5747, 0]
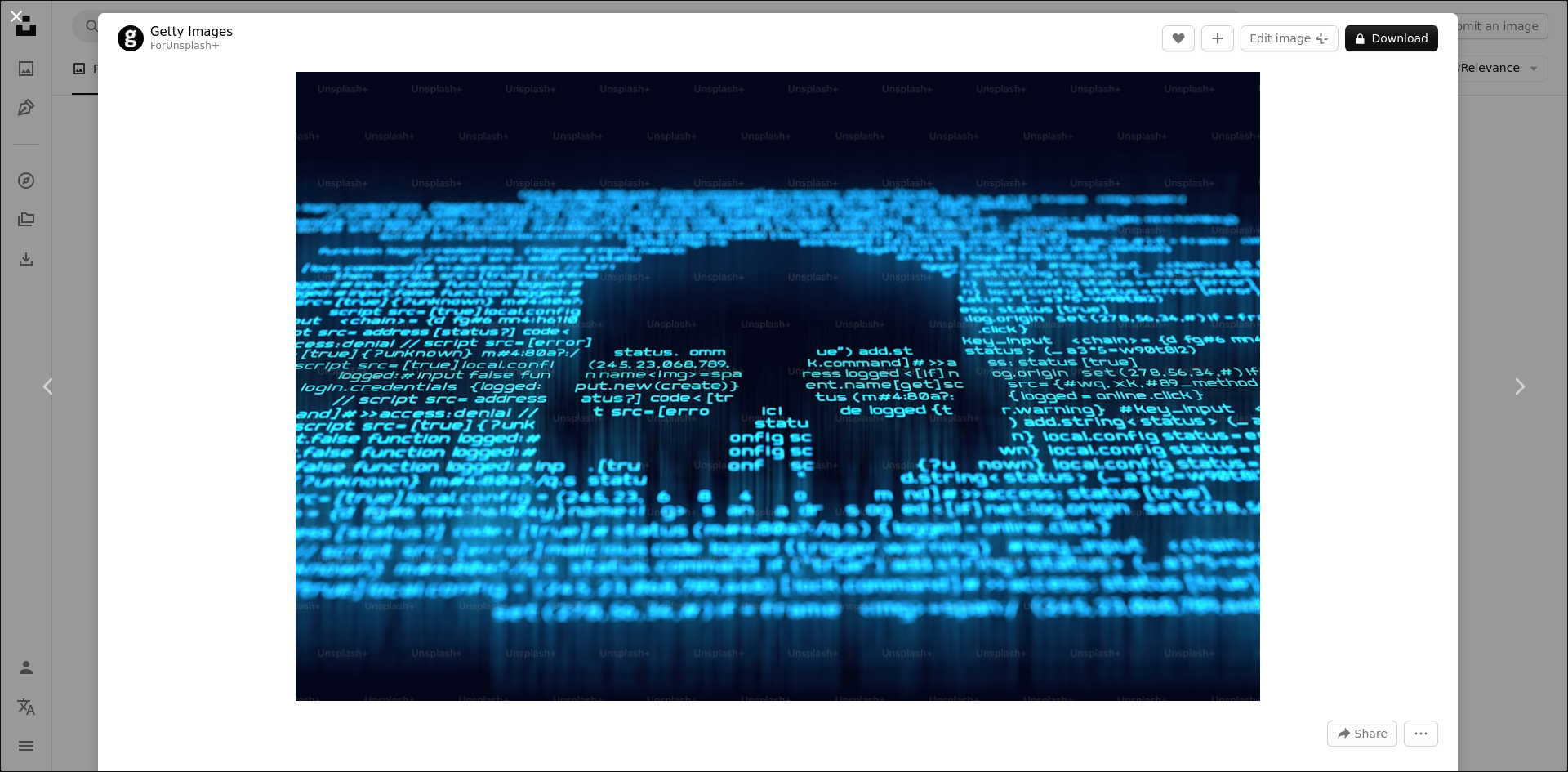
click at [15, 7] on button "An X shape" at bounding box center [16, 16] width 20 height 19
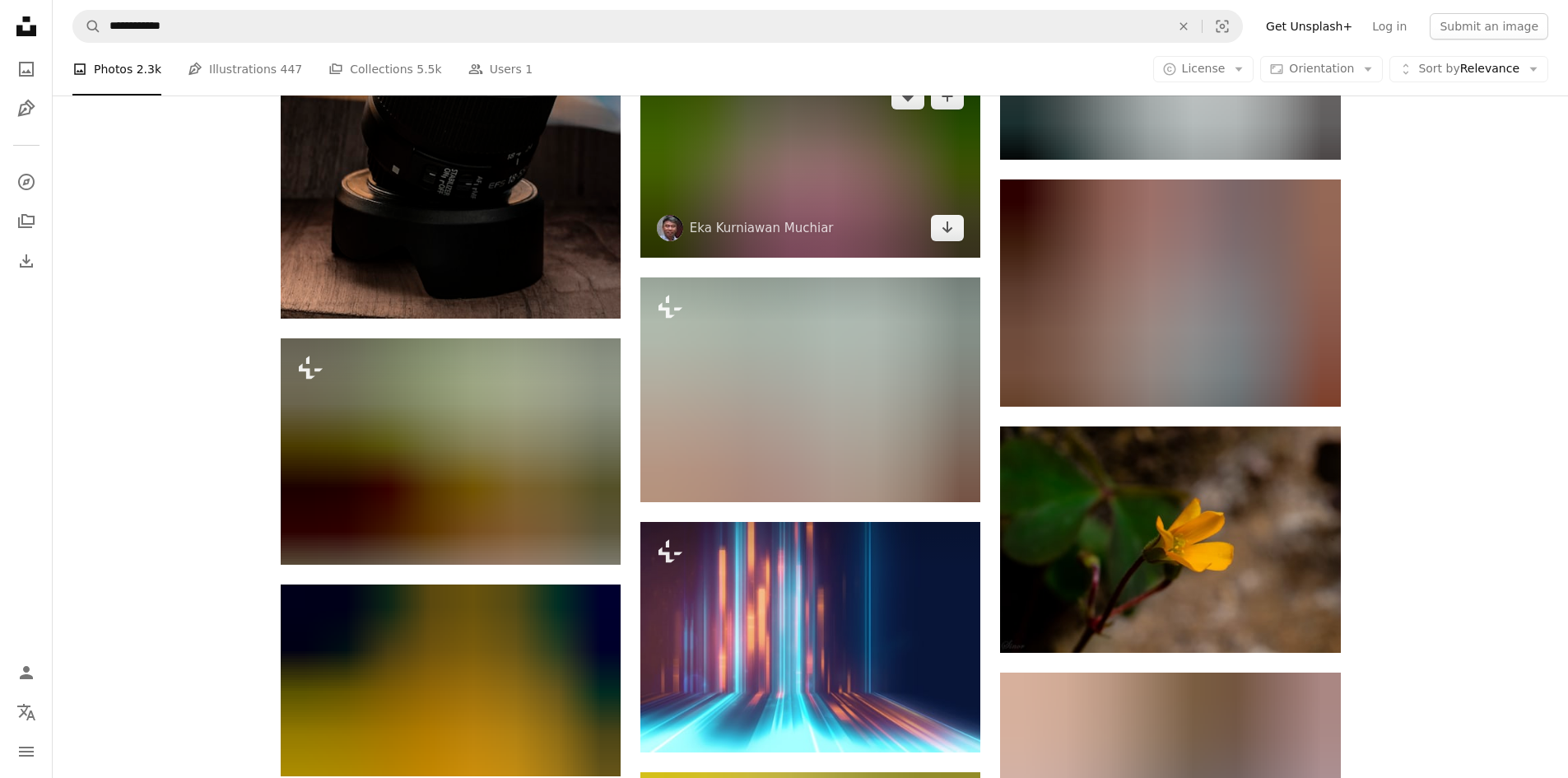
scroll to position [17760, 0]
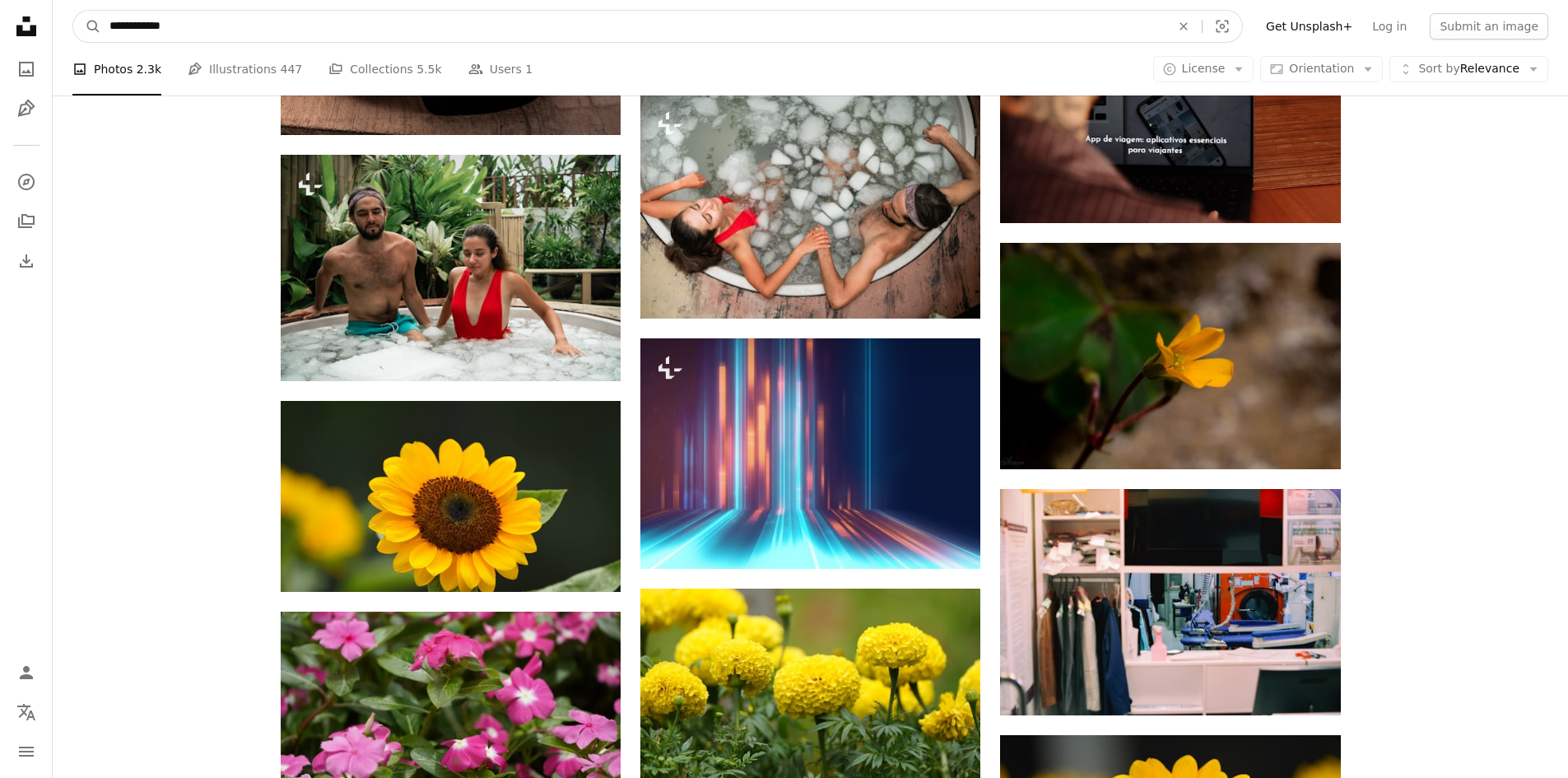
click at [189, 32] on input "**********" at bounding box center [633, 26] width 1064 height 31
drag, startPoint x: 193, startPoint y: 31, endPoint x: 96, endPoint y: 33, distance: 97.0
click at [96, 33] on form "**********" at bounding box center [658, 26] width 1170 height 33
type input "**********"
click at [73, 11] on button "A magnifying glass" at bounding box center [87, 26] width 28 height 31
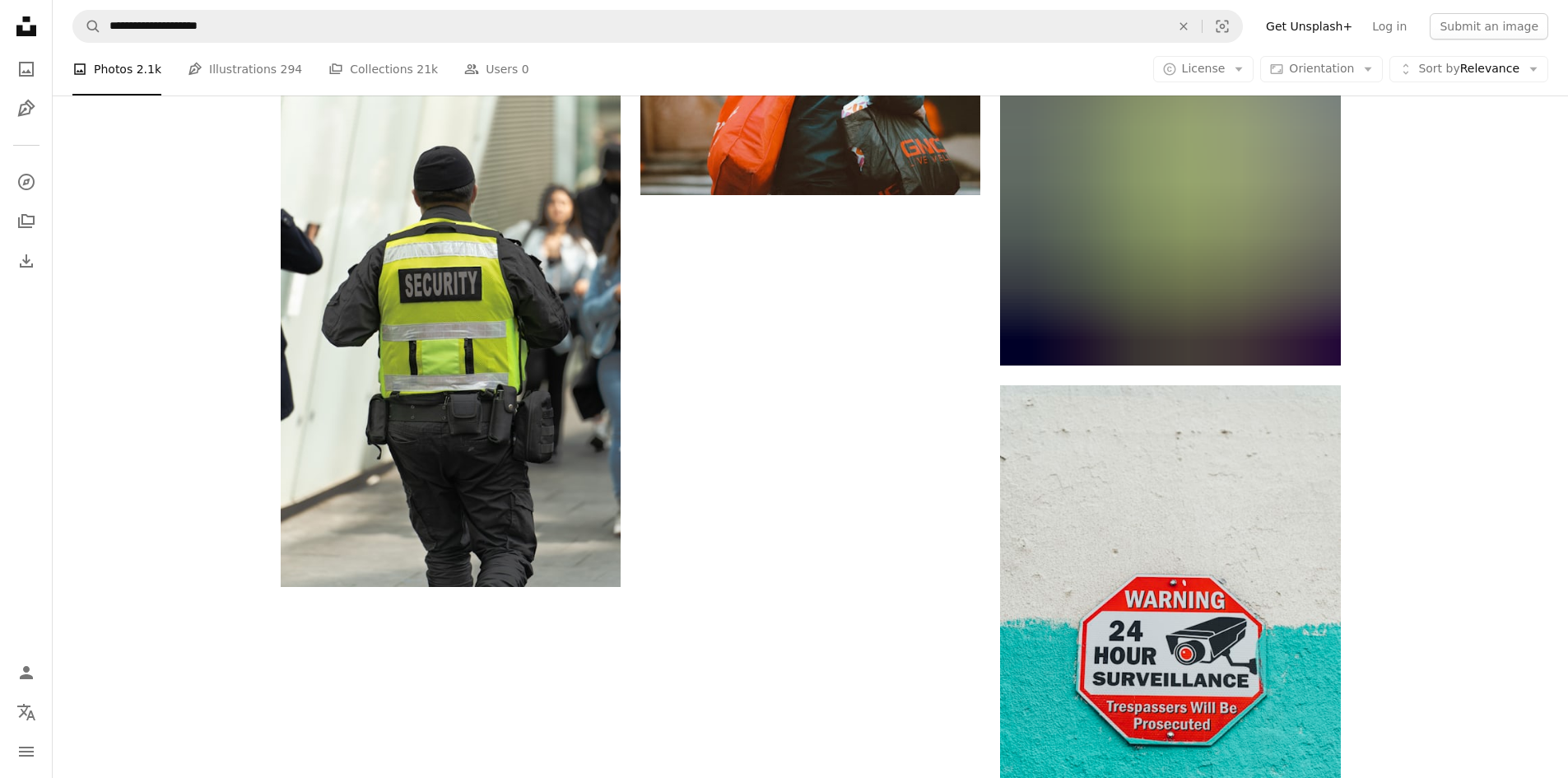
scroll to position [2256, 0]
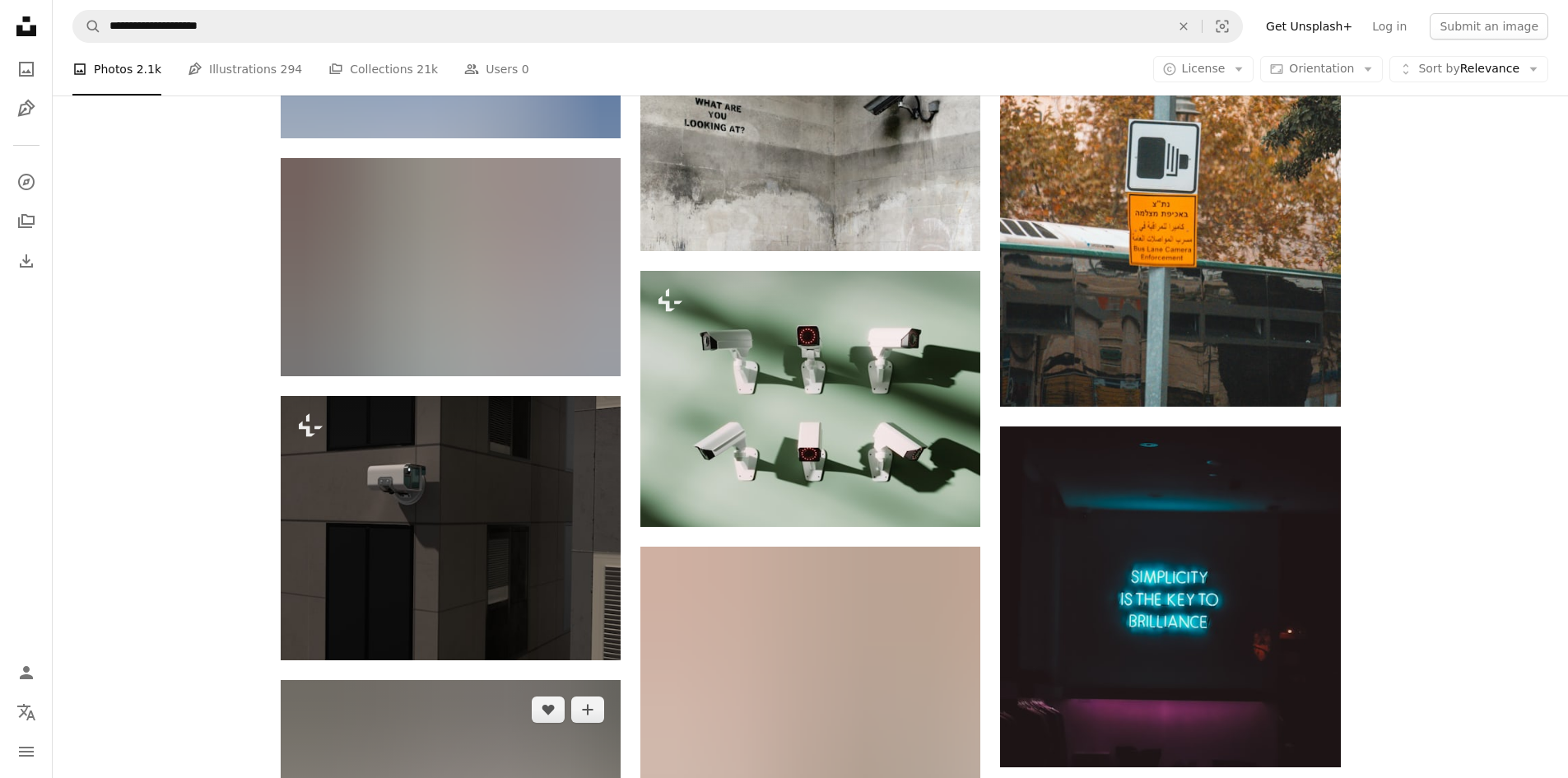
scroll to position [9580, 0]
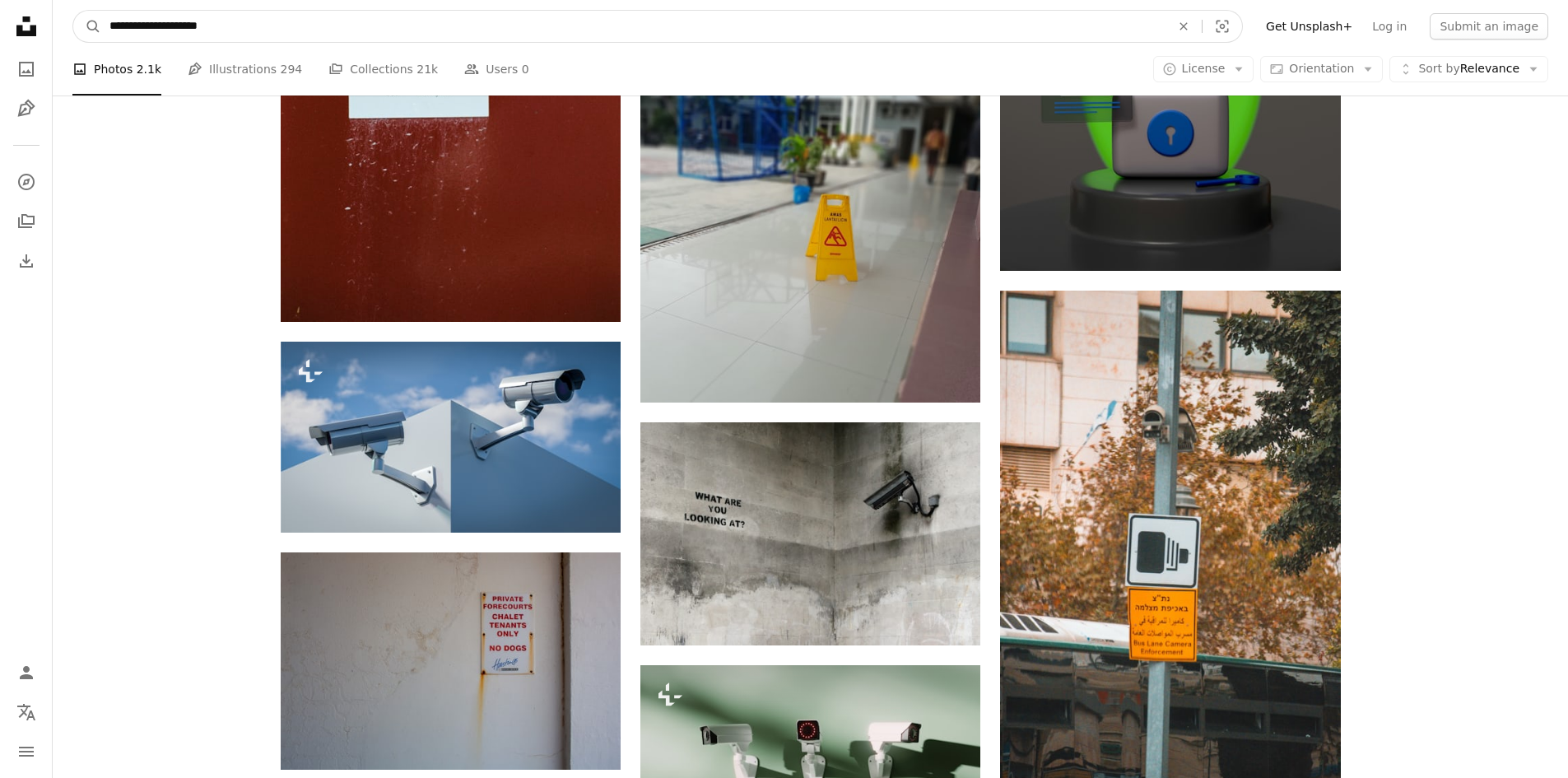
drag, startPoint x: 280, startPoint y: 36, endPoint x: 90, endPoint y: 44, distance: 190.2
click at [90, 44] on nav "**********" at bounding box center [810, 26] width 1515 height 53
type input "**********"
click at [73, 11] on button "A magnifying glass" at bounding box center [87, 26] width 28 height 31
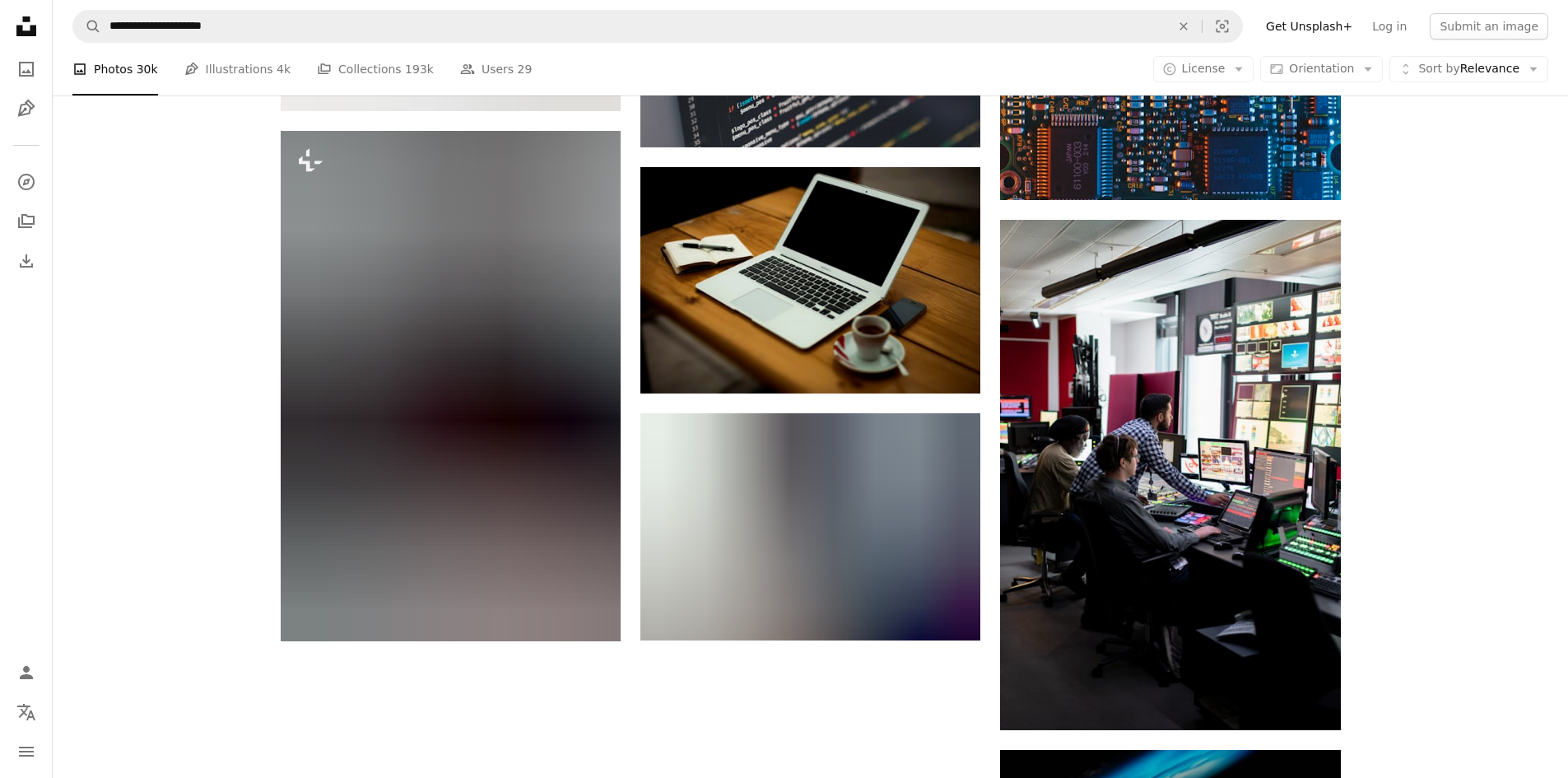
scroll to position [1811, 0]
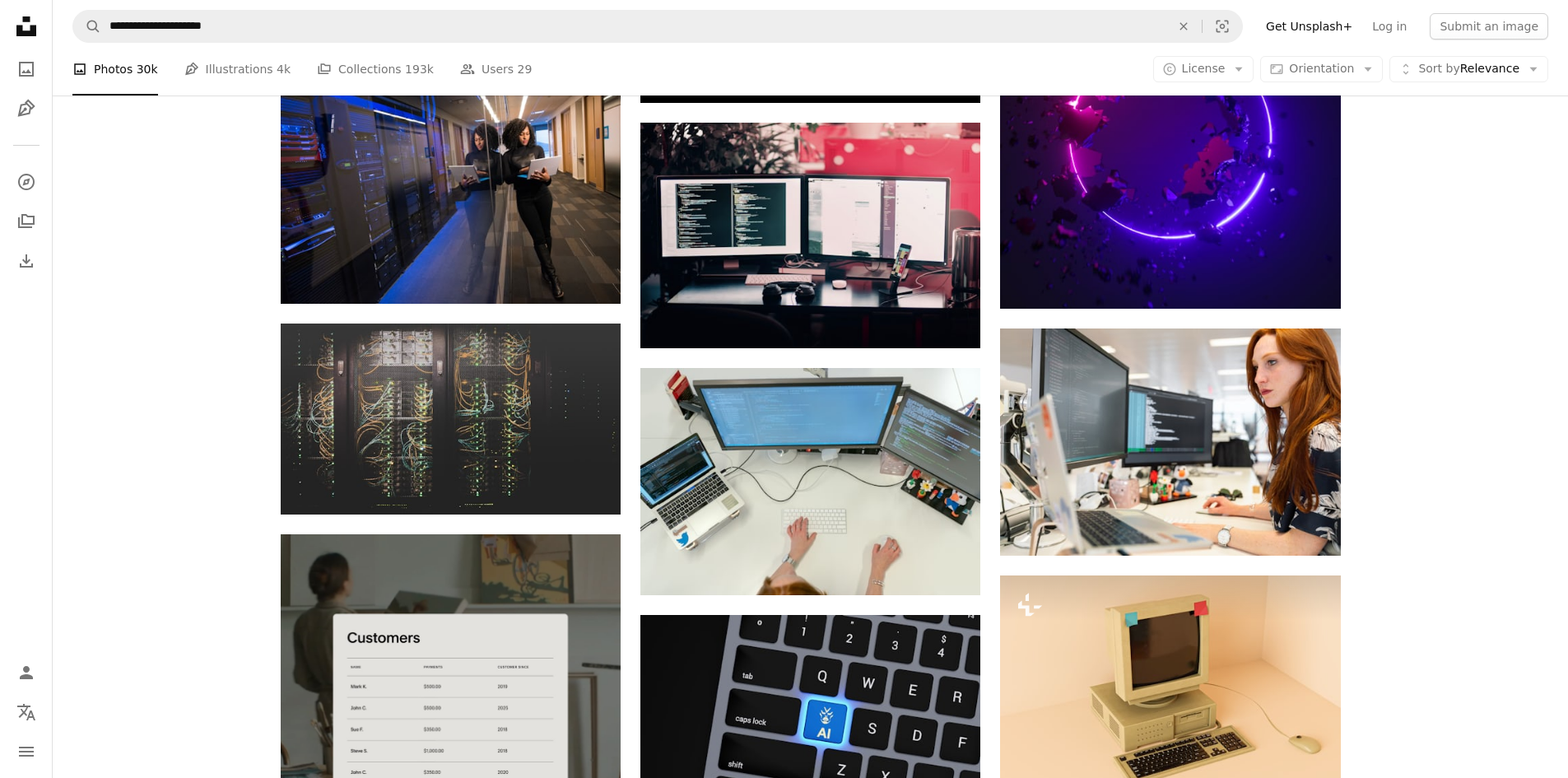
scroll to position [3044, 0]
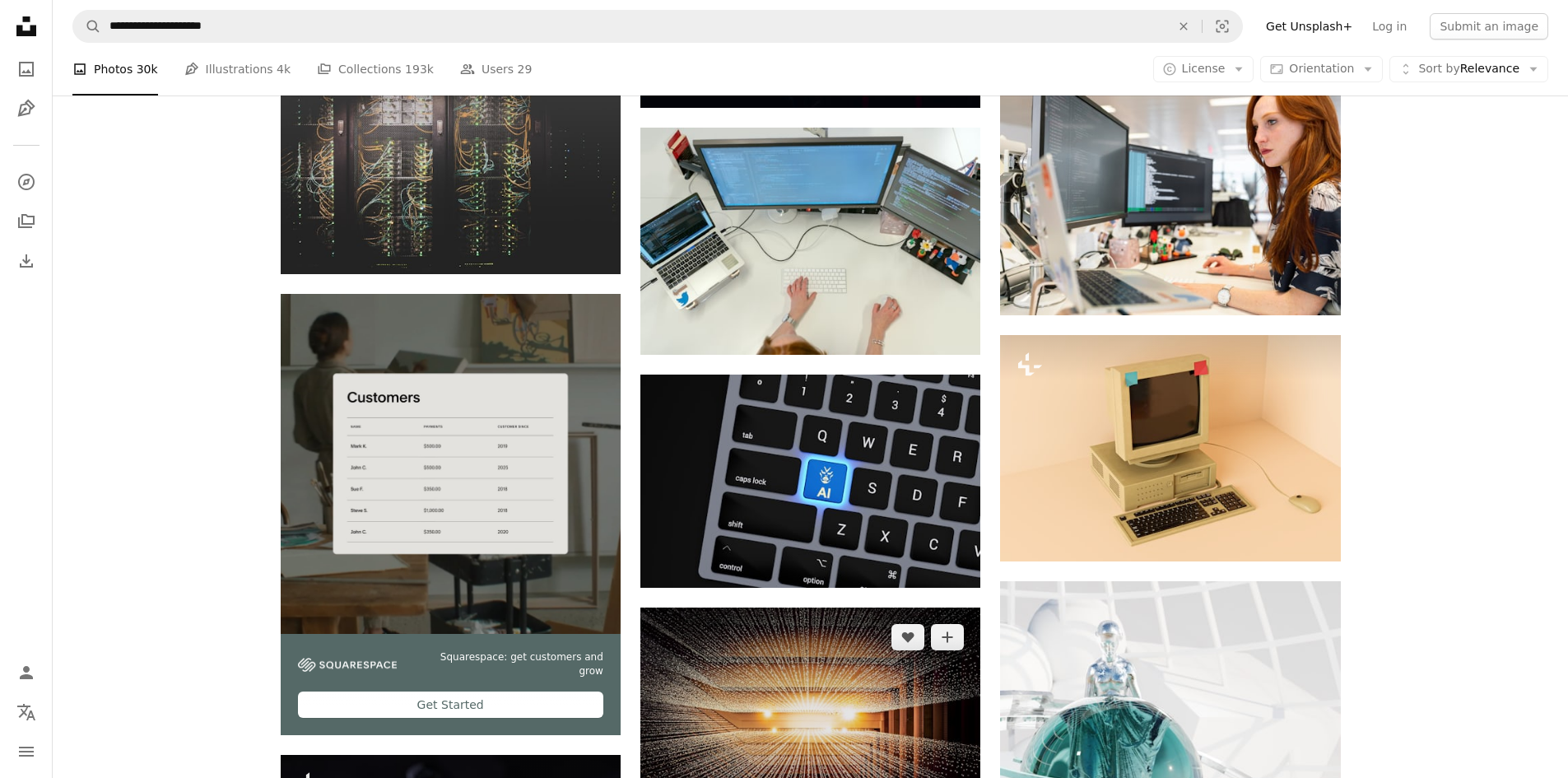
click at [850, 607] on img at bounding box center [810, 721] width 340 height 227
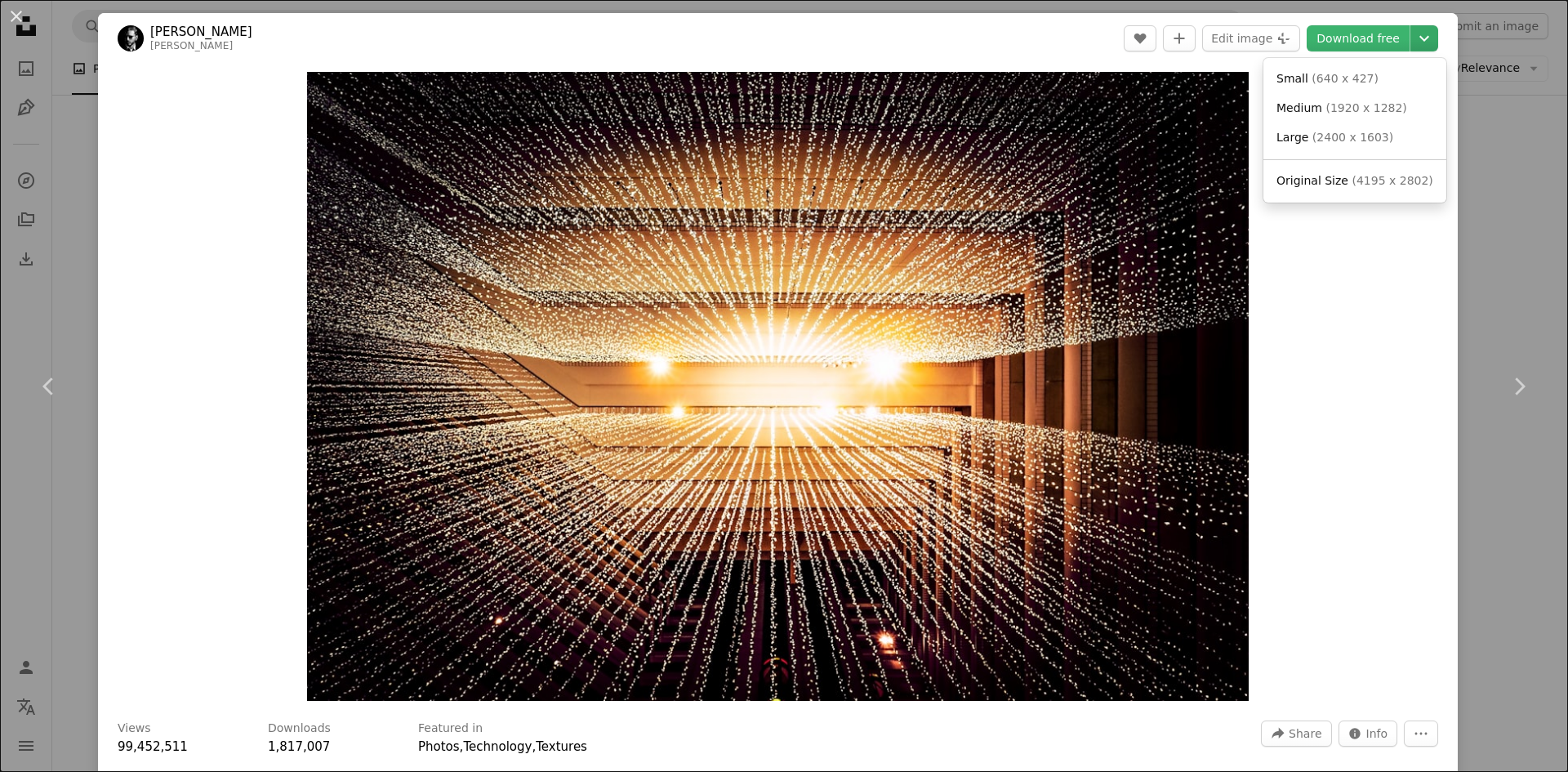
click at [1419, 36] on icon "Choose download size" at bounding box center [1424, 39] width 10 height 5
click at [1342, 180] on span "Original Size ( 4195 x 2802 )" at bounding box center [1354, 181] width 157 height 16
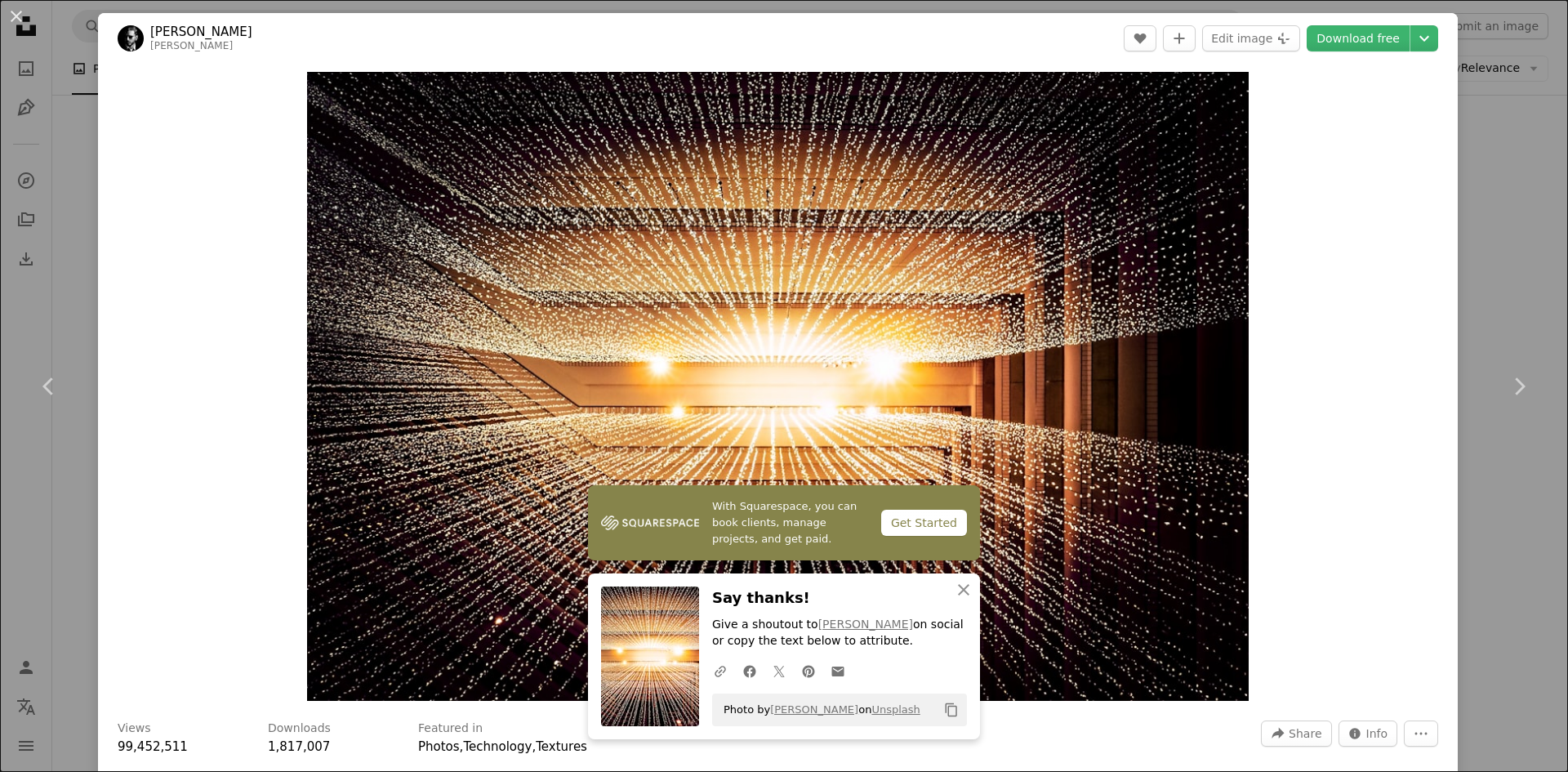
click at [16, 12] on button "An X shape" at bounding box center [16, 16] width 20 height 19
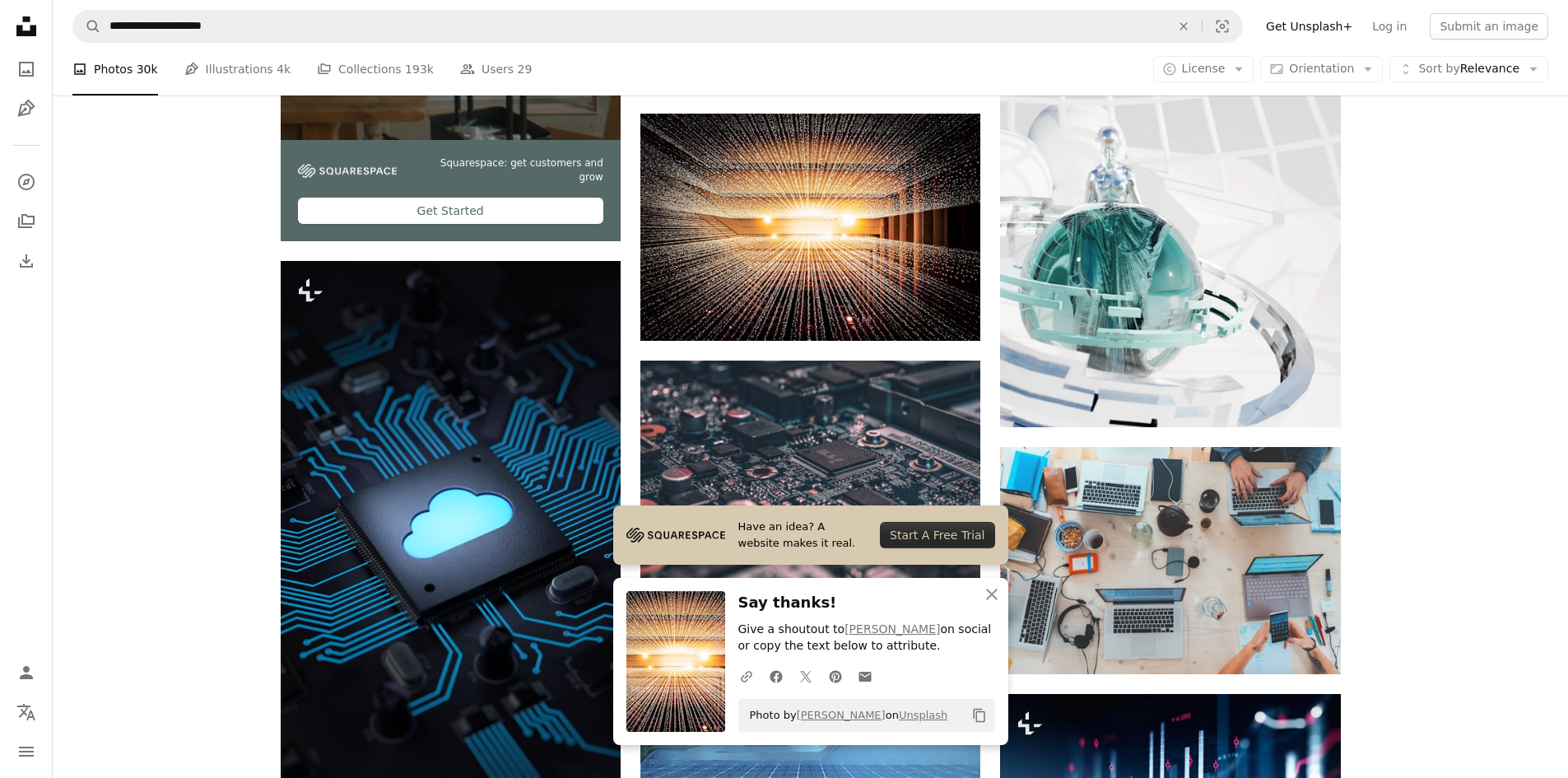
scroll to position [3868, 0]
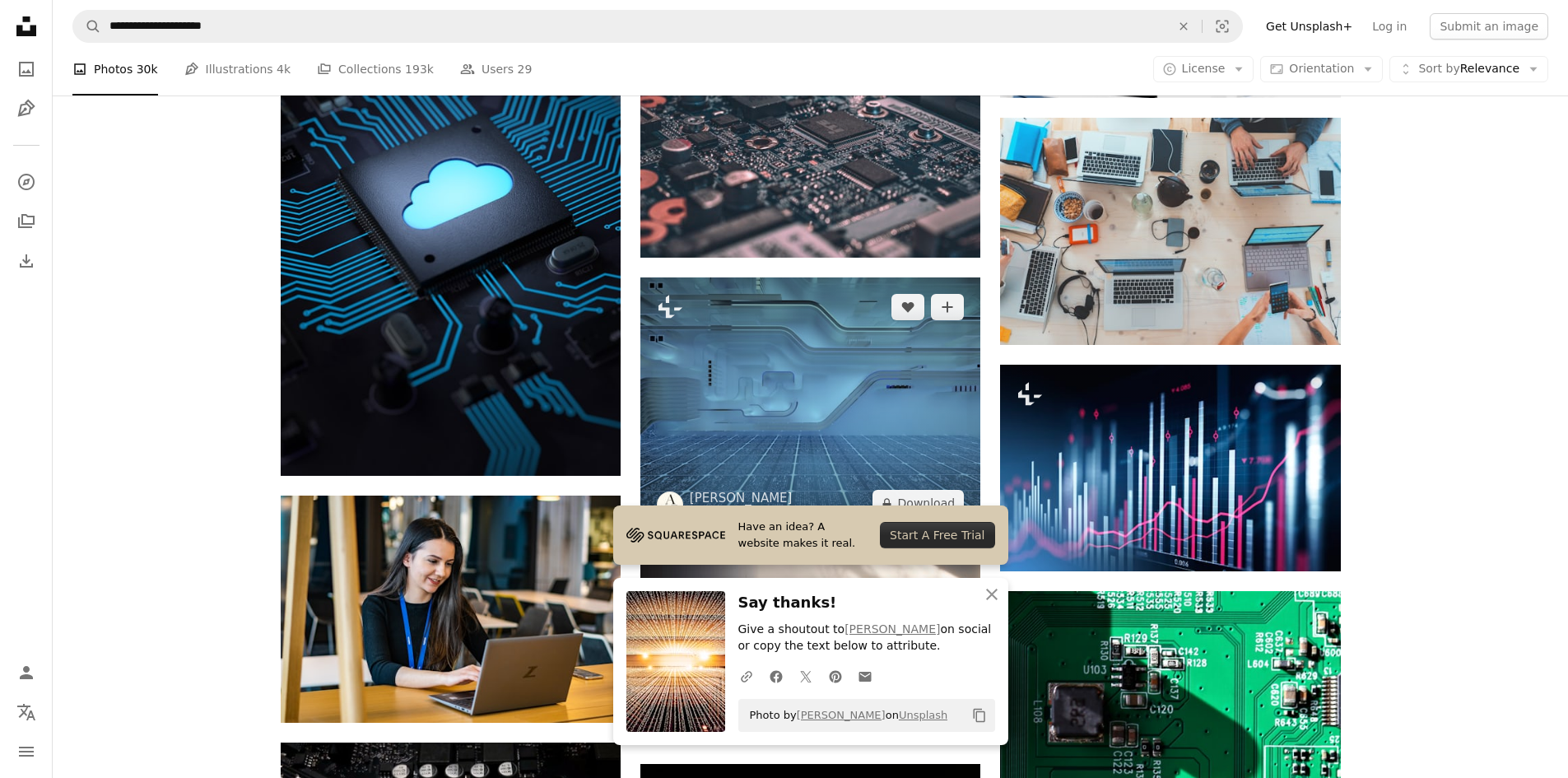
click at [801, 277] on img at bounding box center [810, 405] width 340 height 255
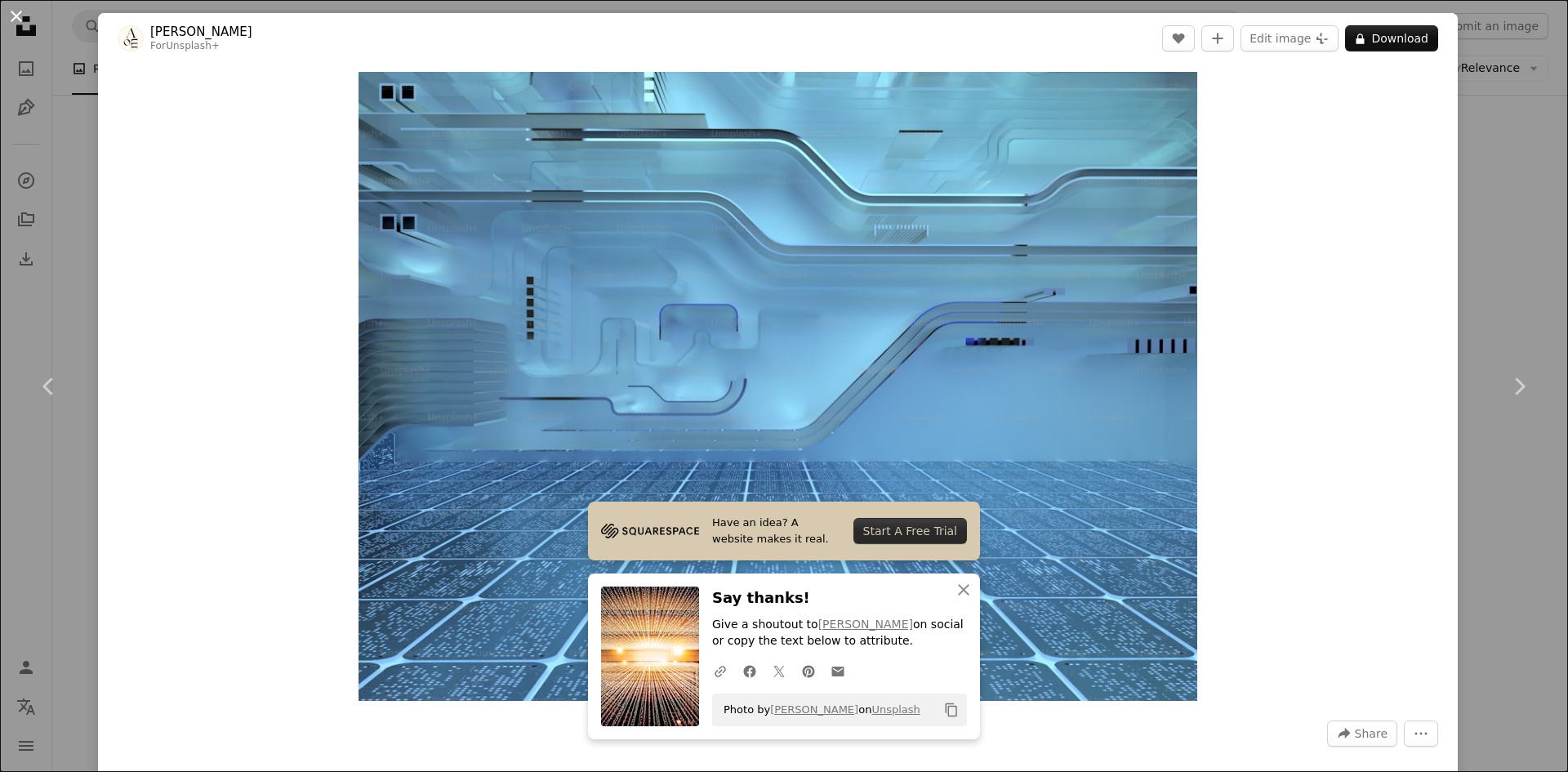
click at [16, 15] on button "An X shape" at bounding box center [16, 16] width 20 height 19
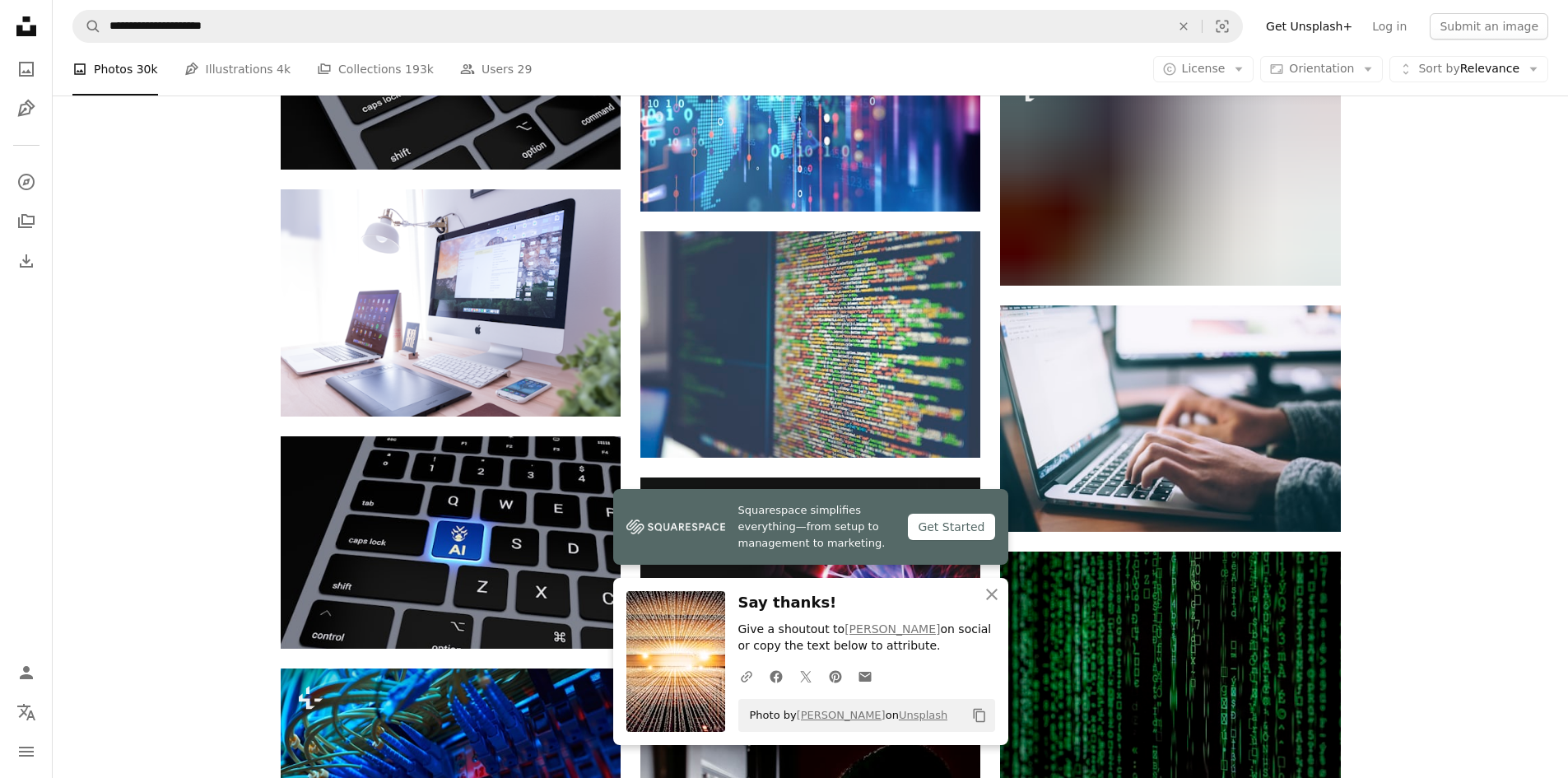
scroll to position [4937, 0]
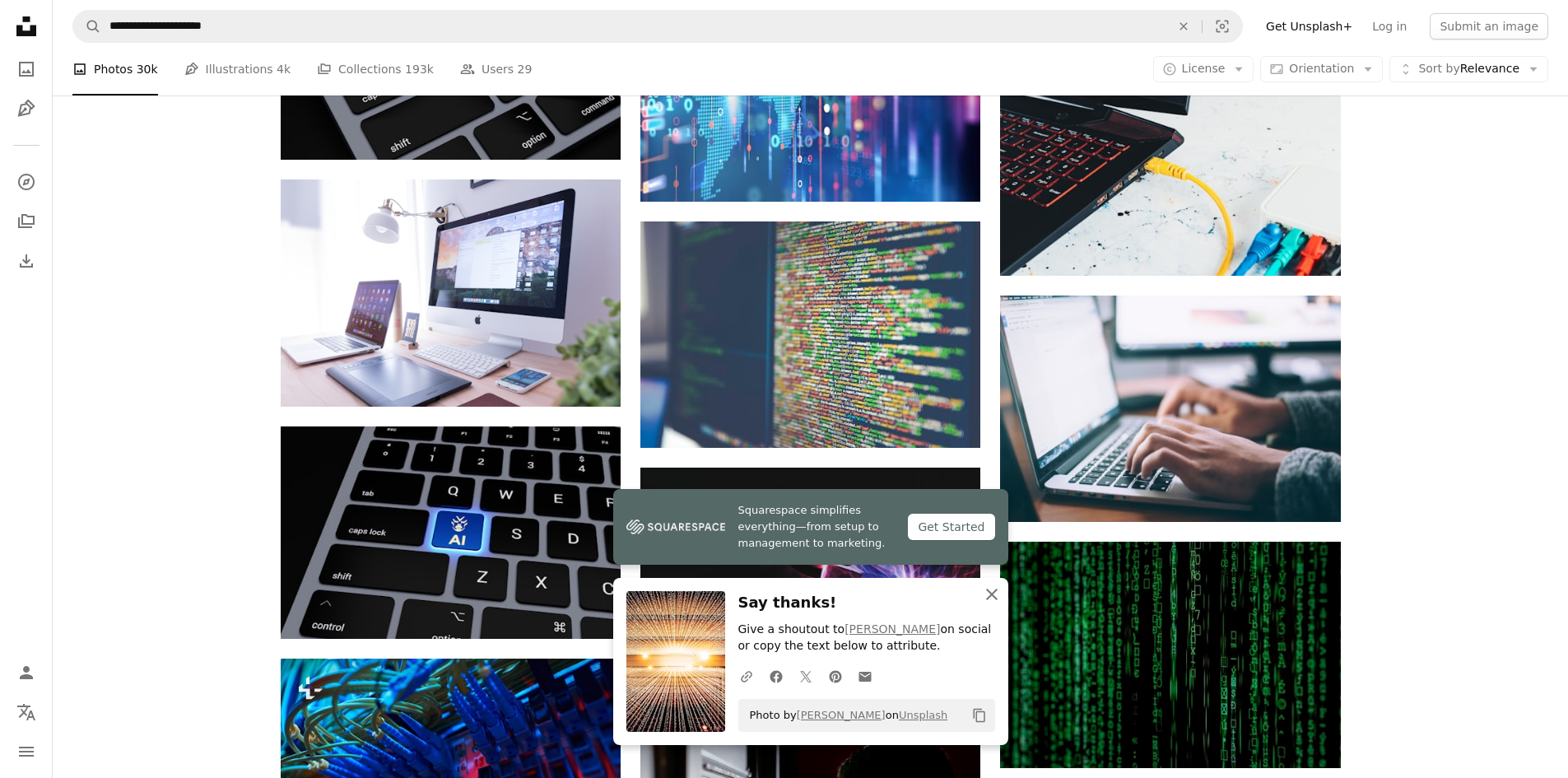
click at [985, 593] on icon "An X shape" at bounding box center [992, 594] width 20 height 20
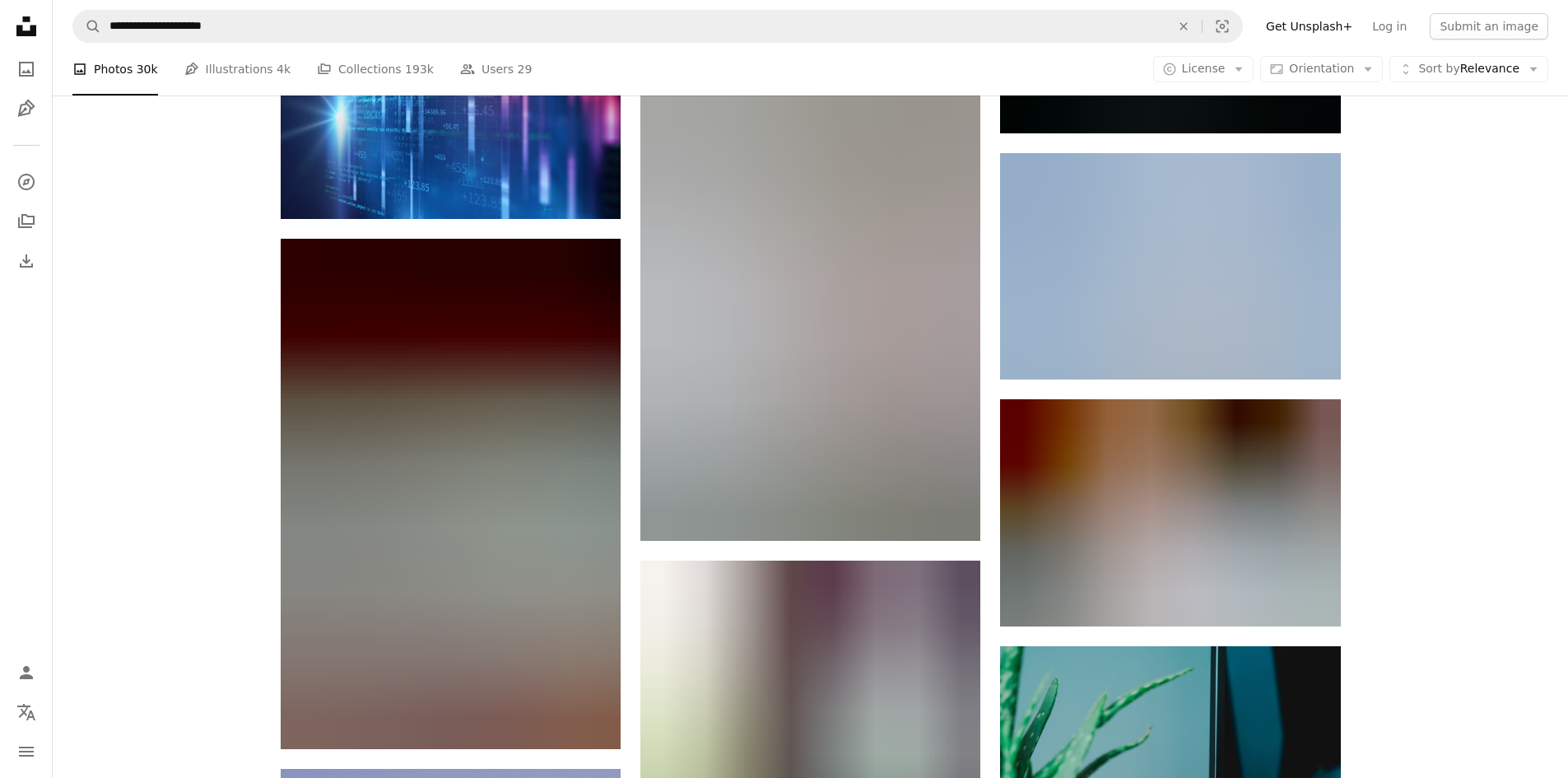
scroll to position [39990, 0]
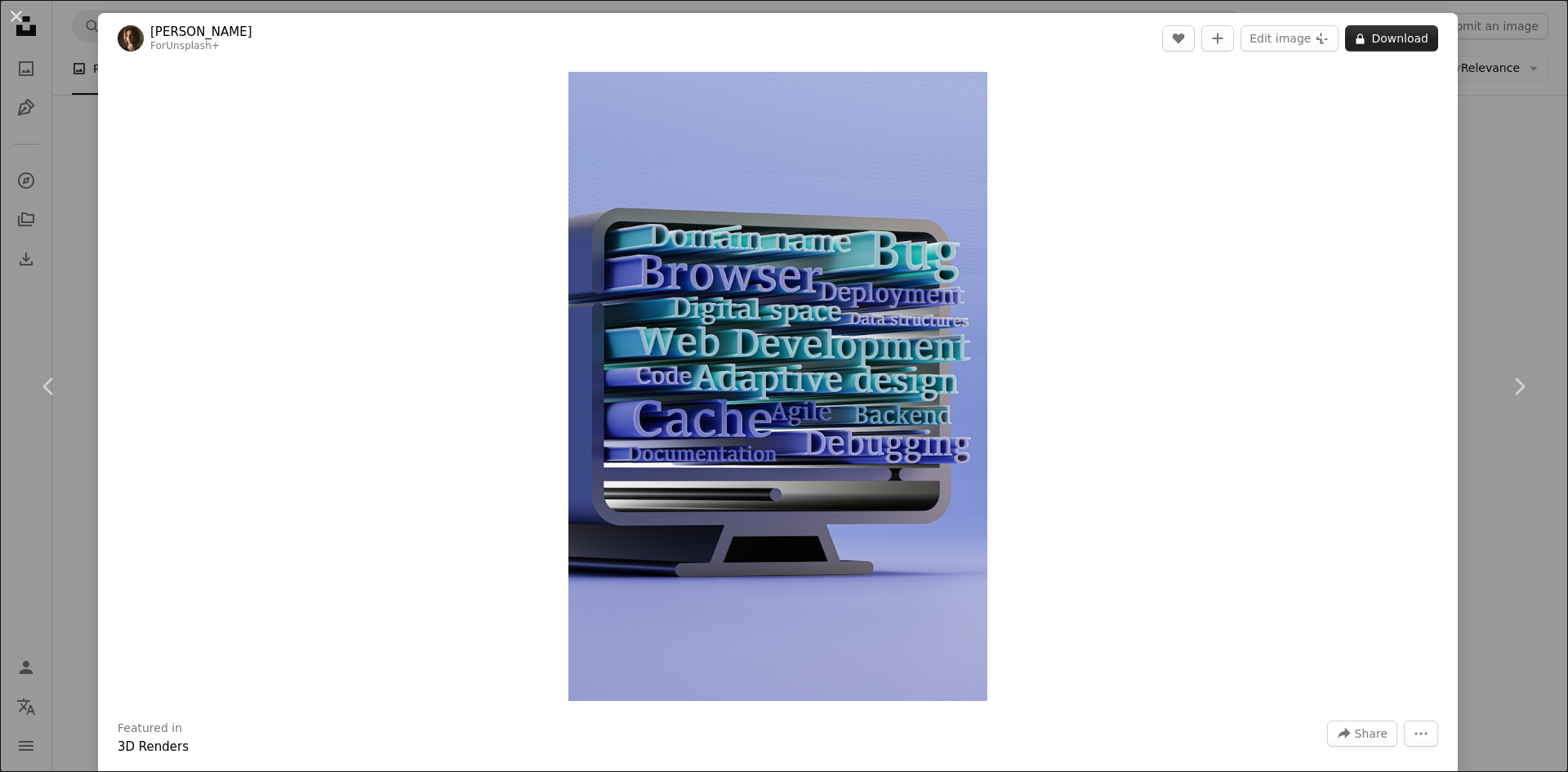
click at [1392, 39] on button "A lock Download" at bounding box center [1391, 38] width 93 height 26
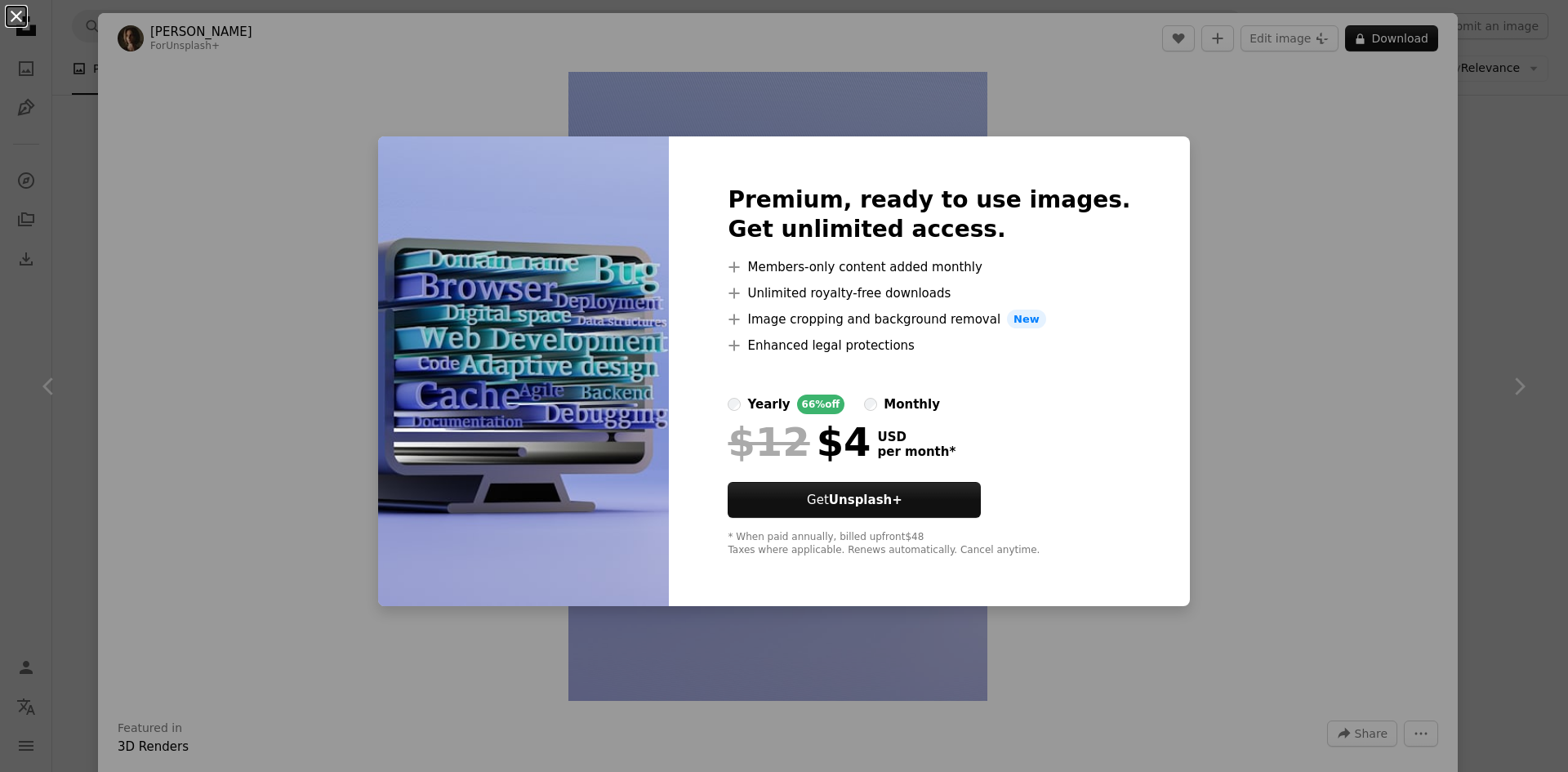
click at [15, 13] on button "An X shape" at bounding box center [16, 16] width 20 height 19
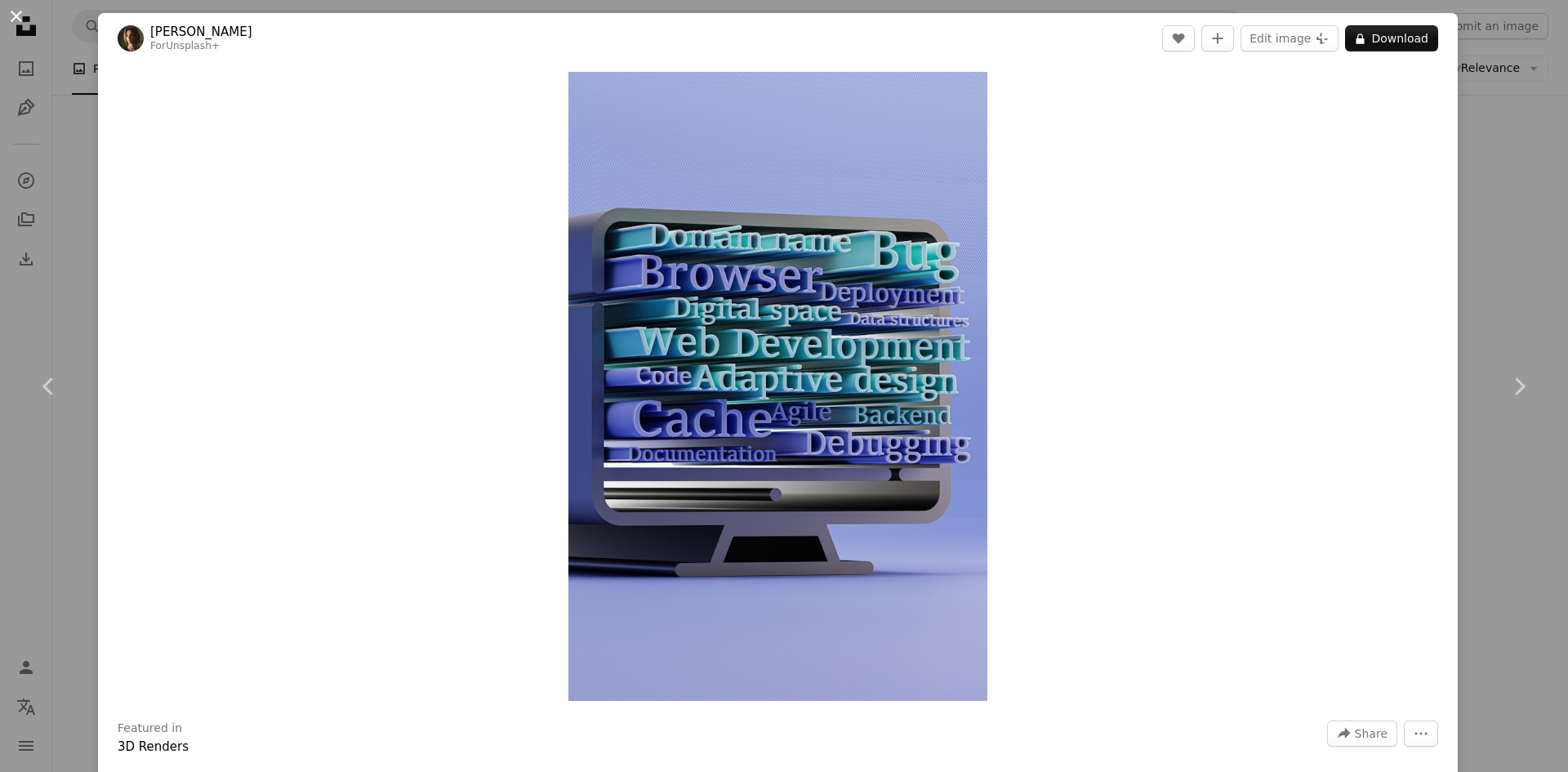
click at [12, 18] on button "An X shape" at bounding box center [16, 16] width 20 height 19
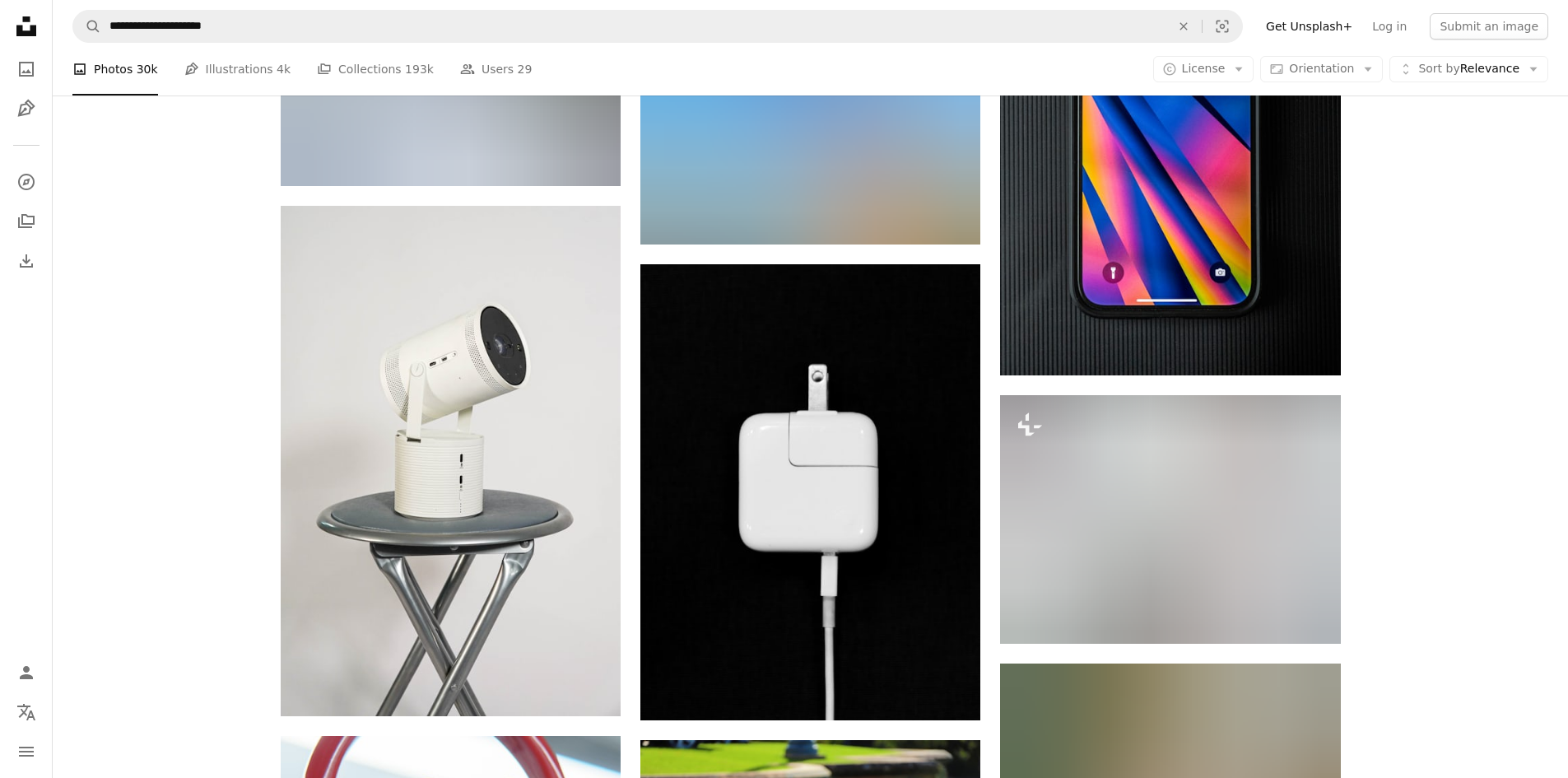
scroll to position [72656, 0]
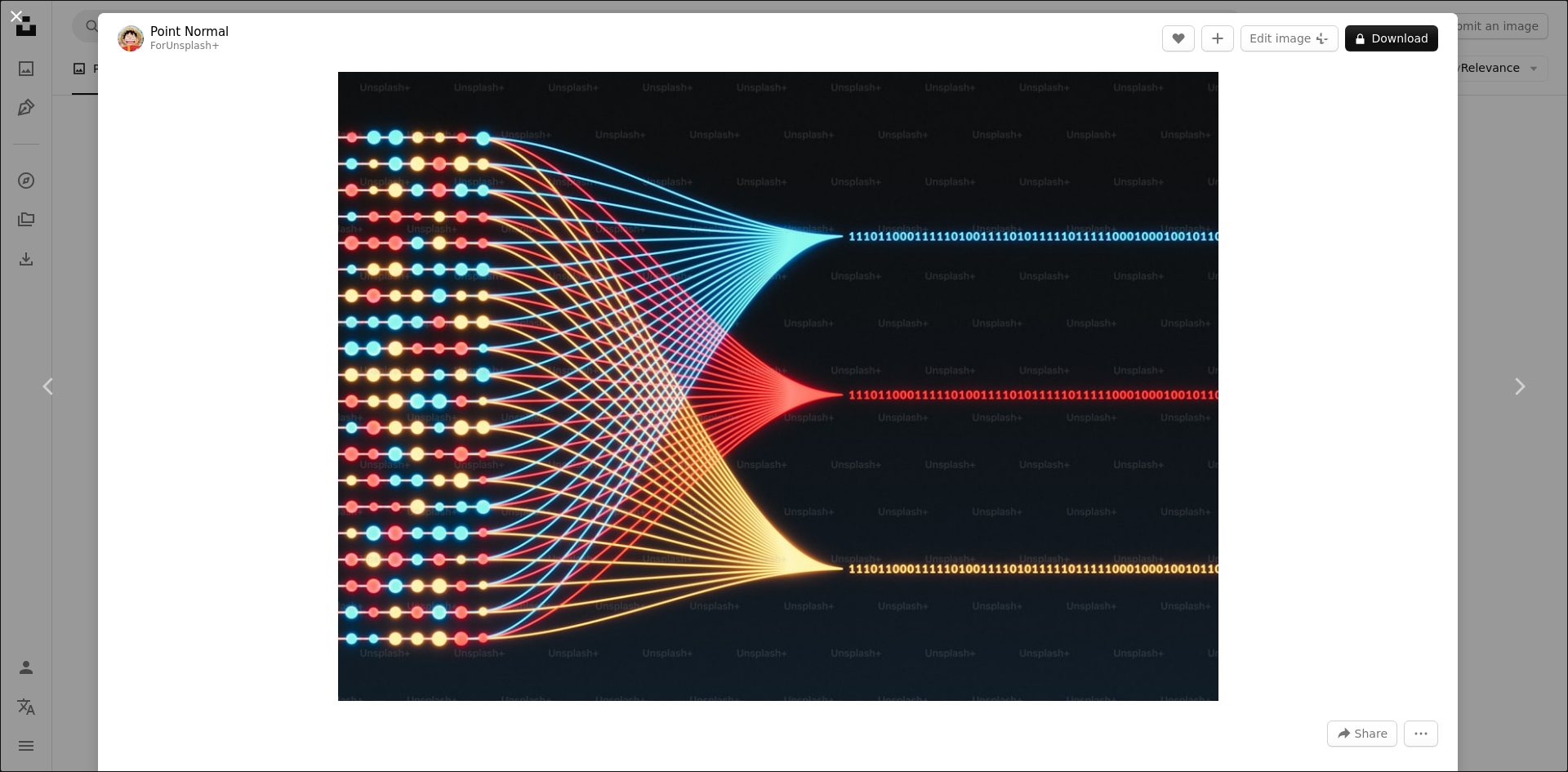
click at [20, 23] on button "An X shape" at bounding box center [16, 16] width 20 height 19
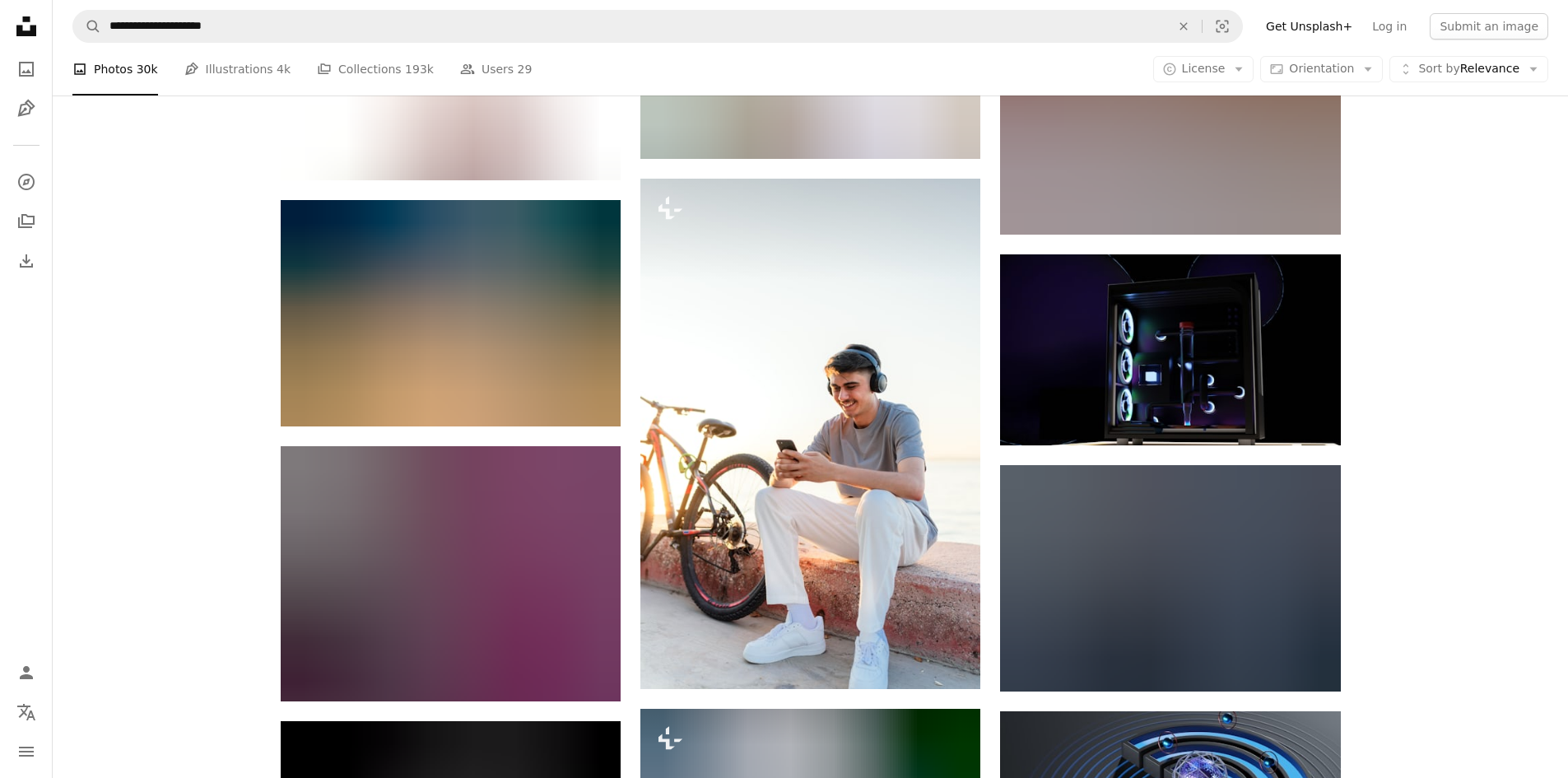
scroll to position [76688, 0]
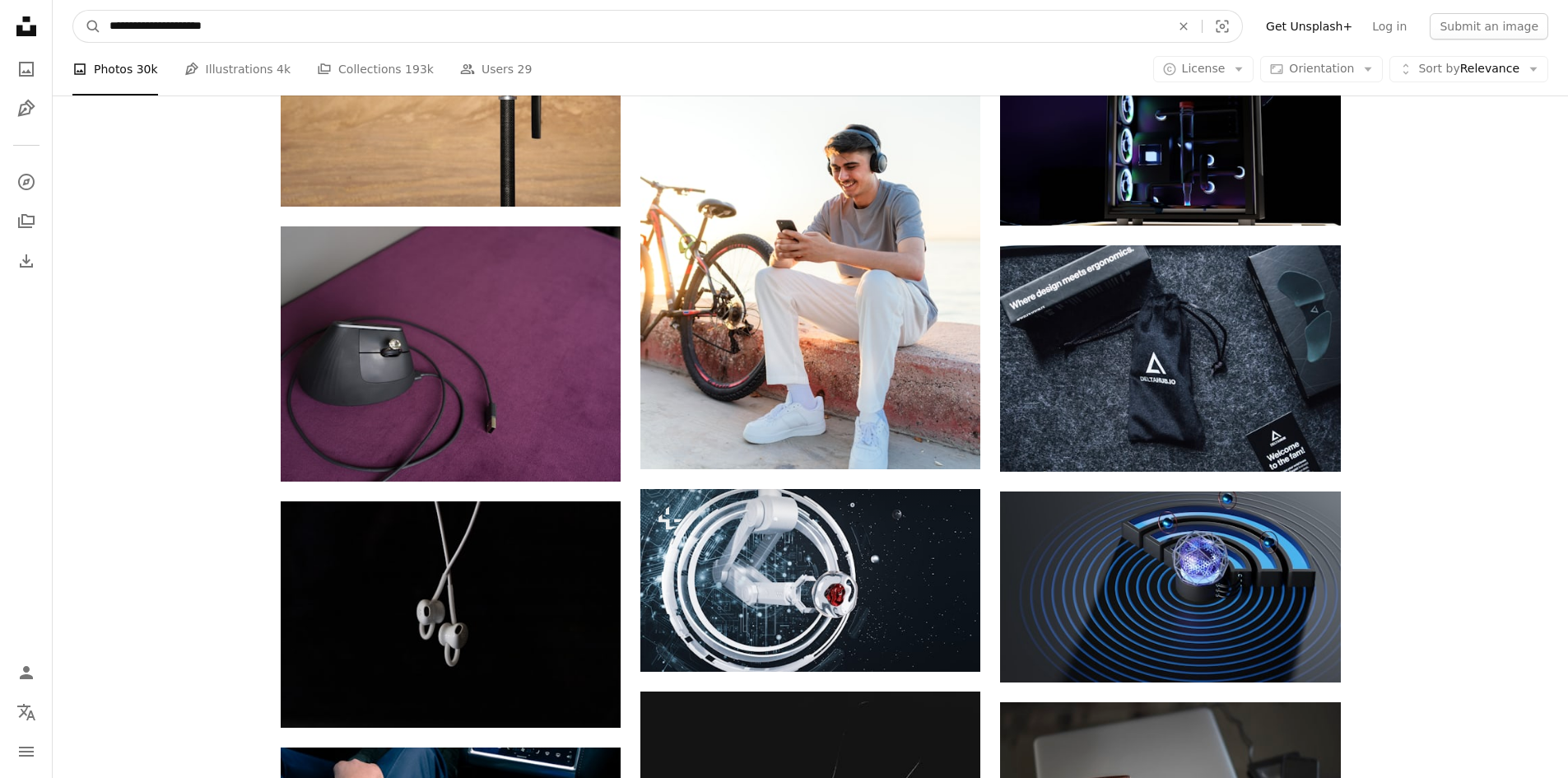
drag, startPoint x: 235, startPoint y: 29, endPoint x: 6, endPoint y: 56, distance: 230.6
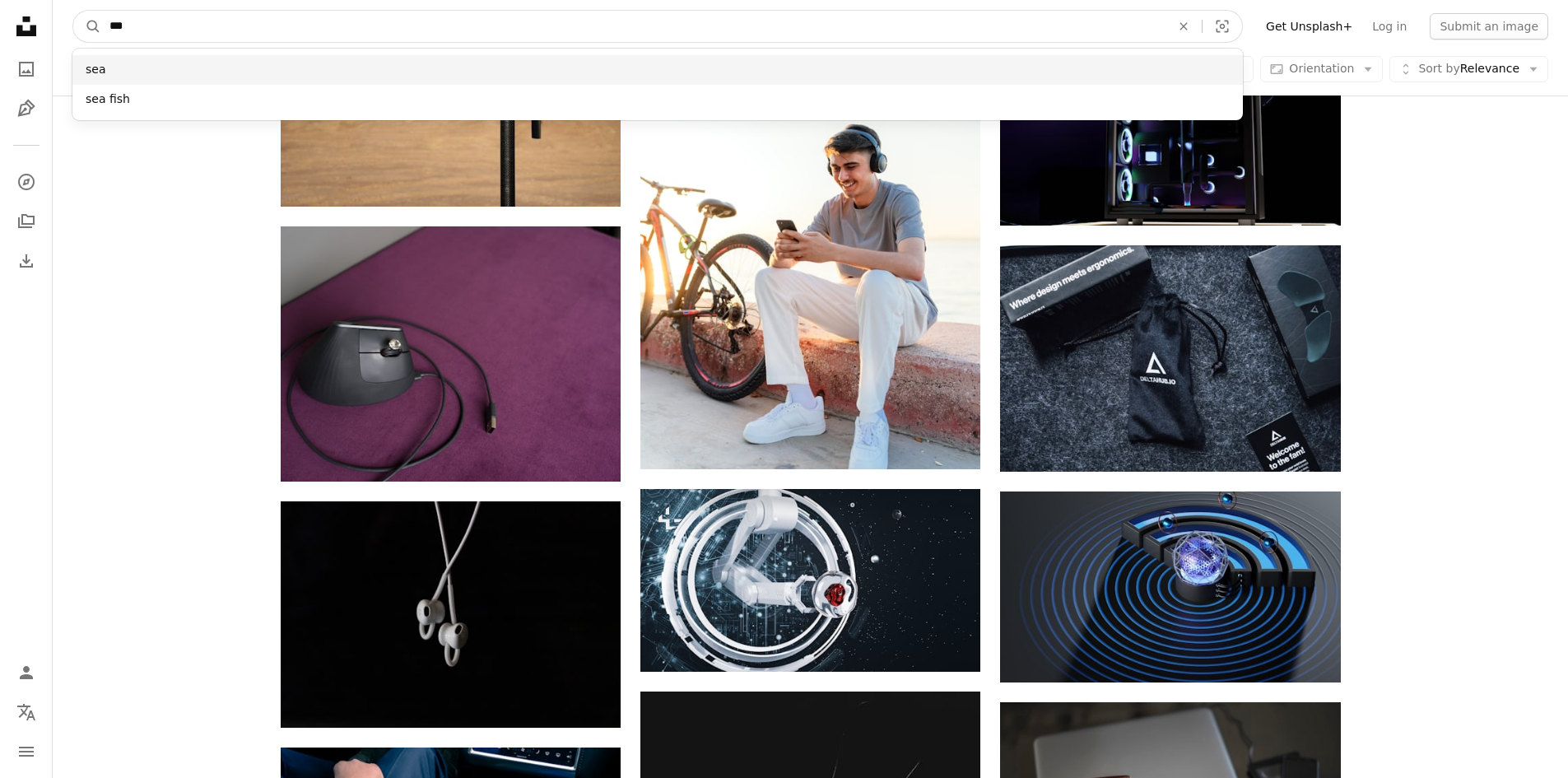
type input "***"
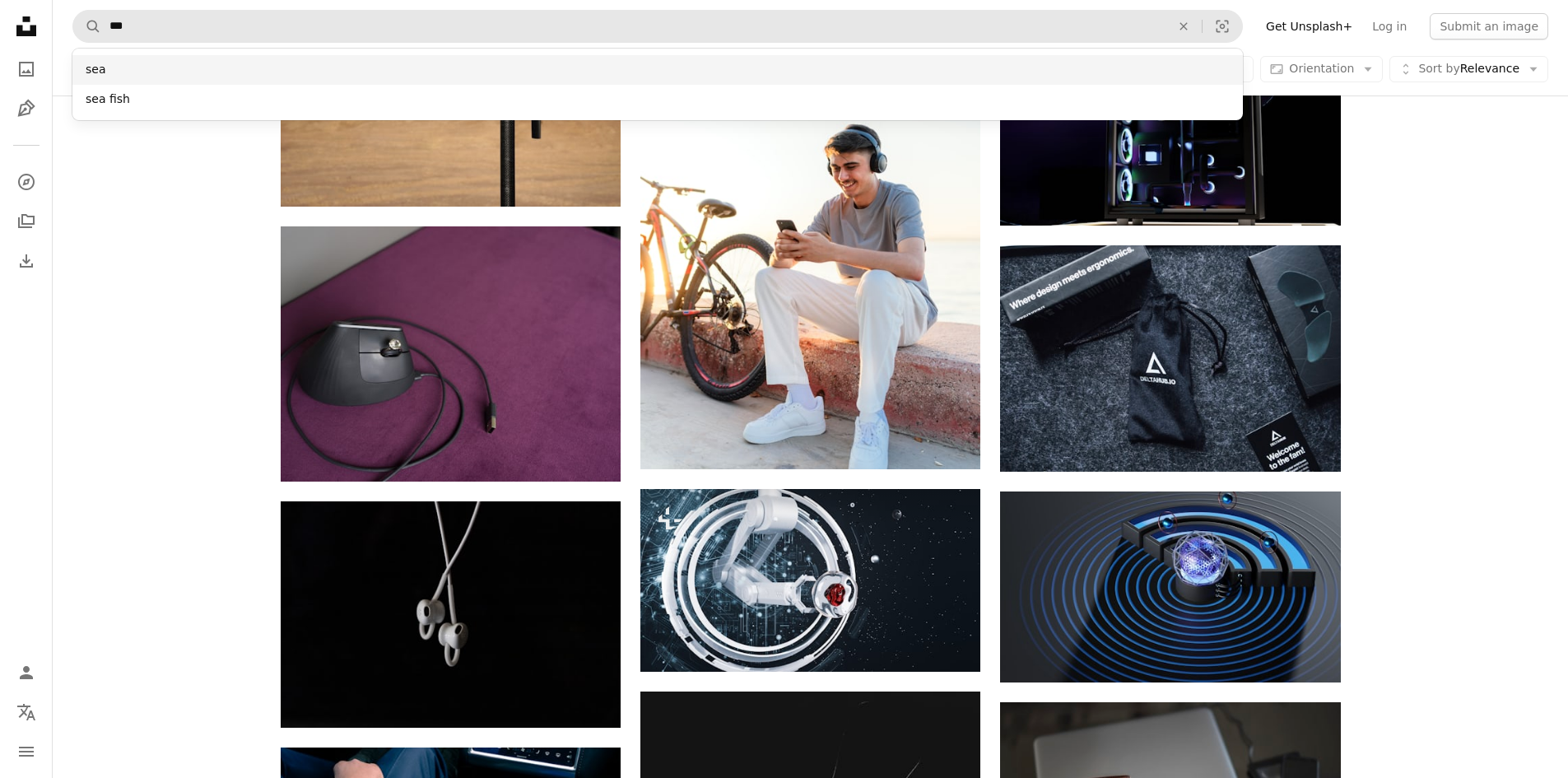
click at [96, 65] on div "sea" at bounding box center [658, 70] width 1170 height 29
